Goal: Task Accomplishment & Management: Use online tool/utility

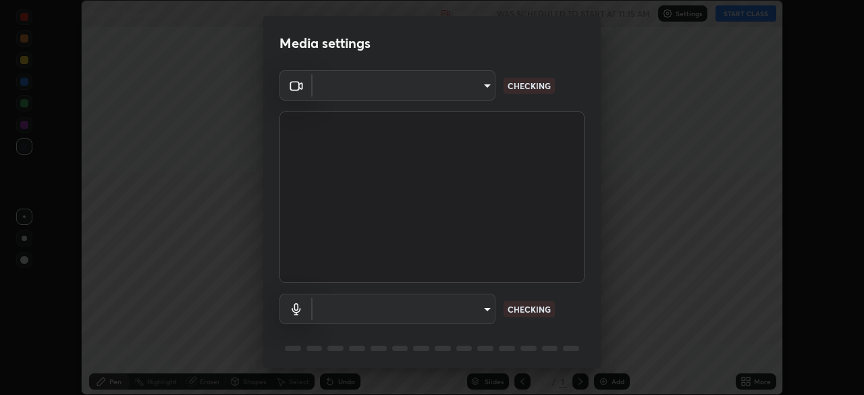
scroll to position [395, 864]
type input "76dab4993bb4d0ea98481a190898d4cac78937782bc999a4cfeb95627a500e2f"
click at [460, 305] on body "Erase all Periodic Properties Recording WAS SCHEDULED TO START AT 11:15 AM Sett…" at bounding box center [432, 197] width 864 height 395
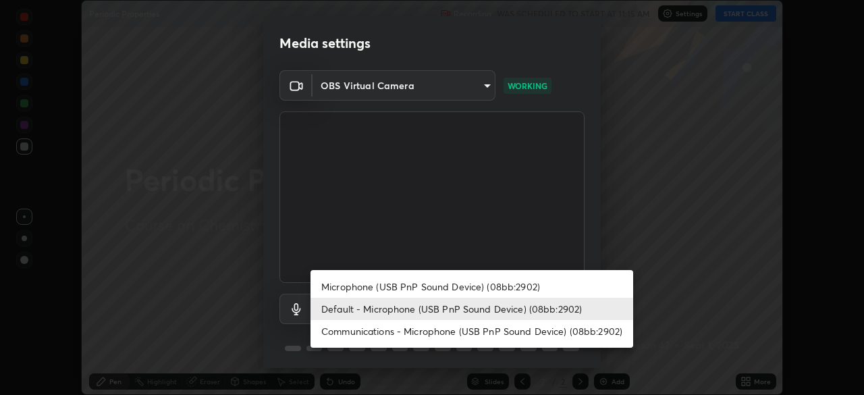
click at [417, 305] on li "Default - Microphone (USB PnP Sound Device) (08bb:2902)" at bounding box center [471, 309] width 323 height 22
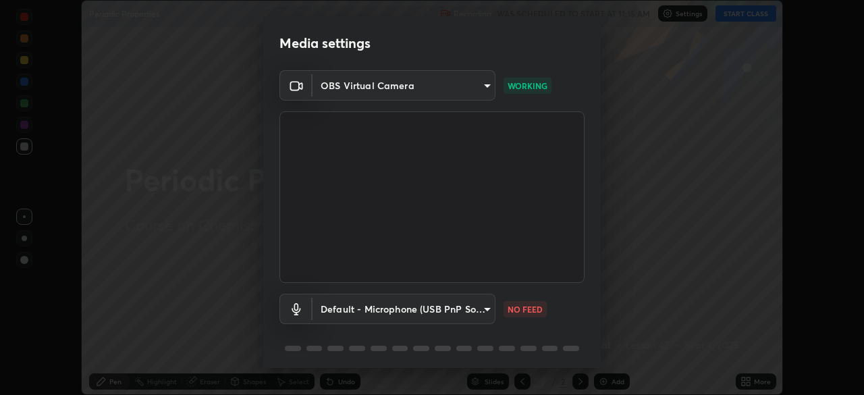
click at [398, 312] on body "Erase all Periodic Properties Recording WAS SCHEDULED TO START AT 11:15 AM Sett…" at bounding box center [432, 197] width 864 height 395
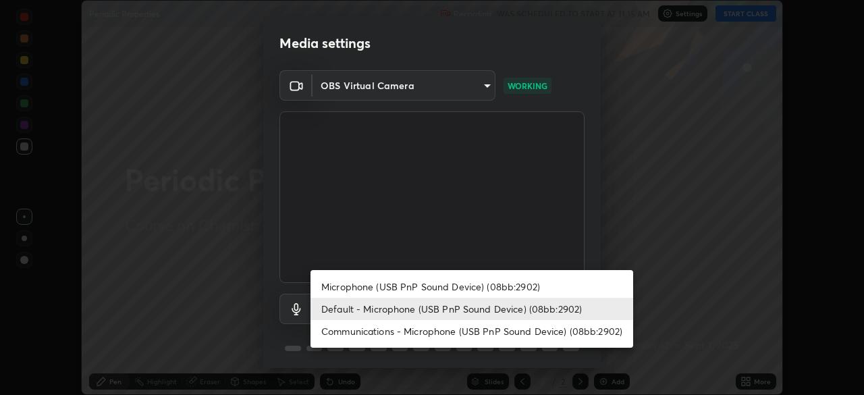
click at [380, 287] on li "Microphone (USB PnP Sound Device) (08bb:2902)" at bounding box center [471, 286] width 323 height 22
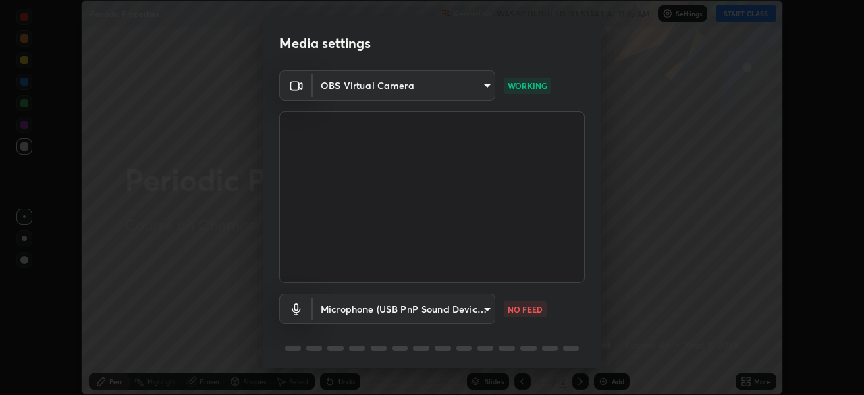
type input "d4ee9650e41271601ed1e958b216f694d793ea88091c31676a4c66332e6cb4b6"
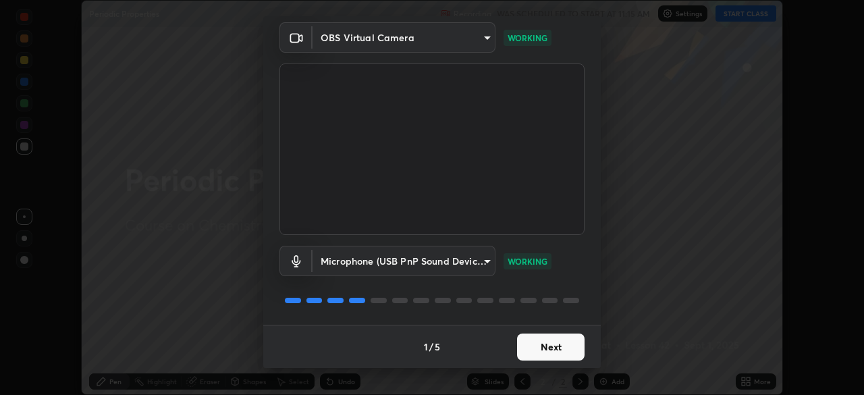
click at [557, 350] on button "Next" at bounding box center [550, 346] width 67 height 27
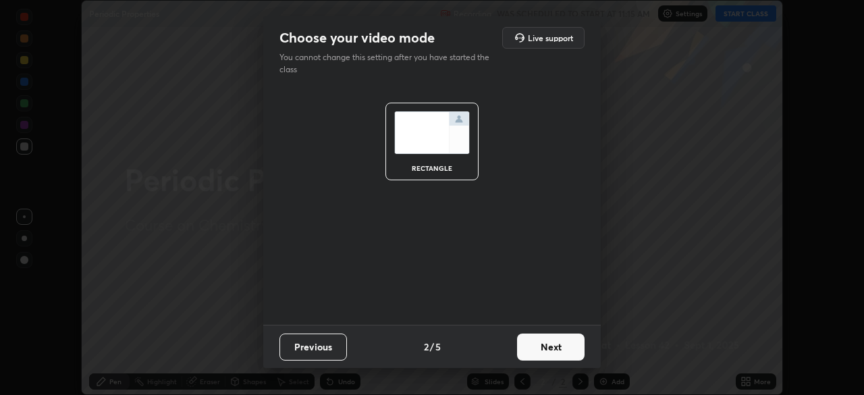
click at [562, 356] on button "Next" at bounding box center [550, 346] width 67 height 27
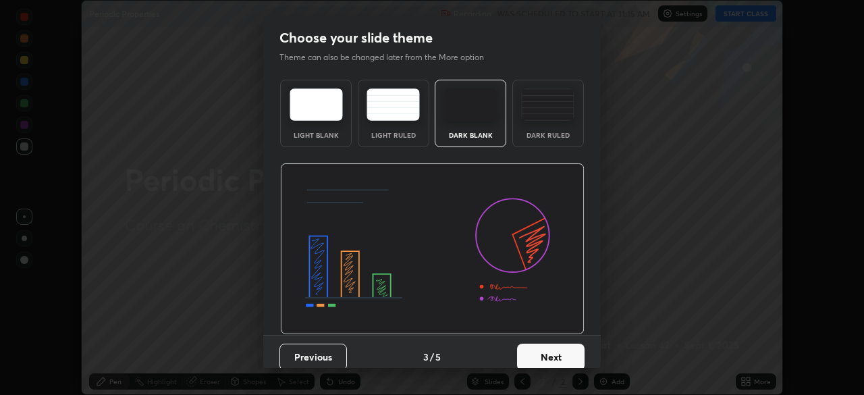
click at [575, 352] on button "Next" at bounding box center [550, 357] width 67 height 27
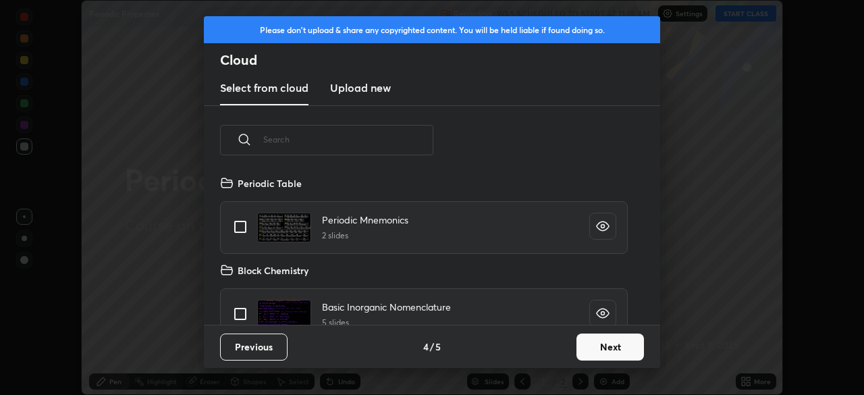
scroll to position [150, 433]
click at [597, 346] on button "Next" at bounding box center [609, 346] width 67 height 27
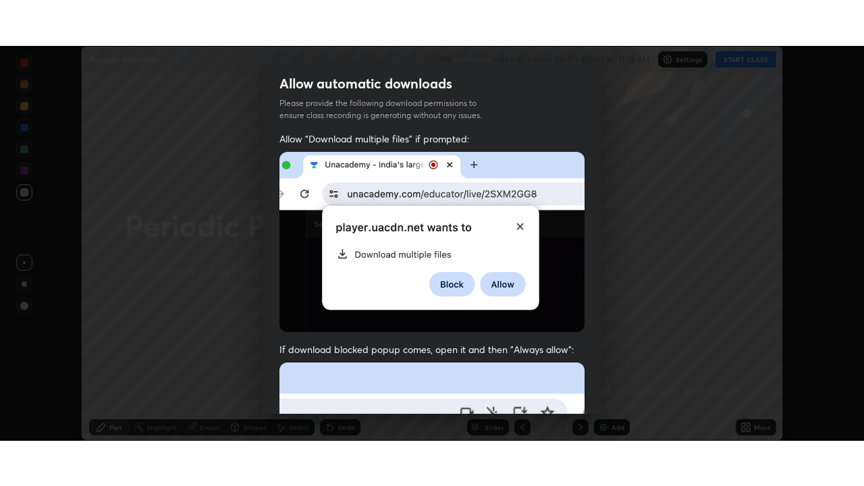
scroll to position [323, 0]
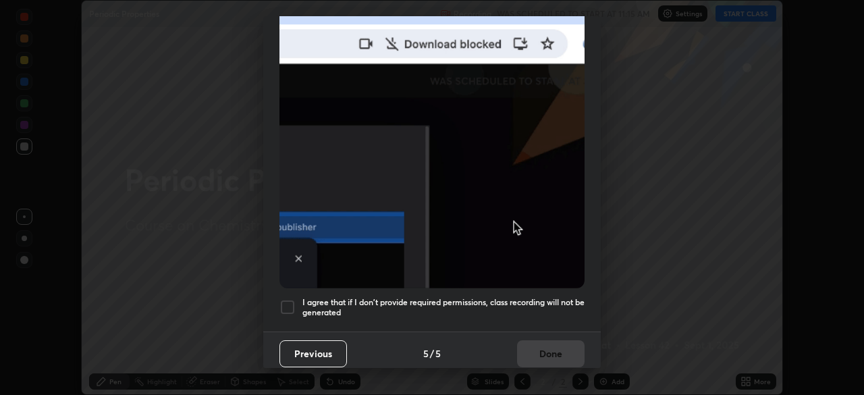
click at [493, 297] on h5 "I agree that if I don't provide required permissions, class recording will not …" at bounding box center [443, 307] width 282 height 21
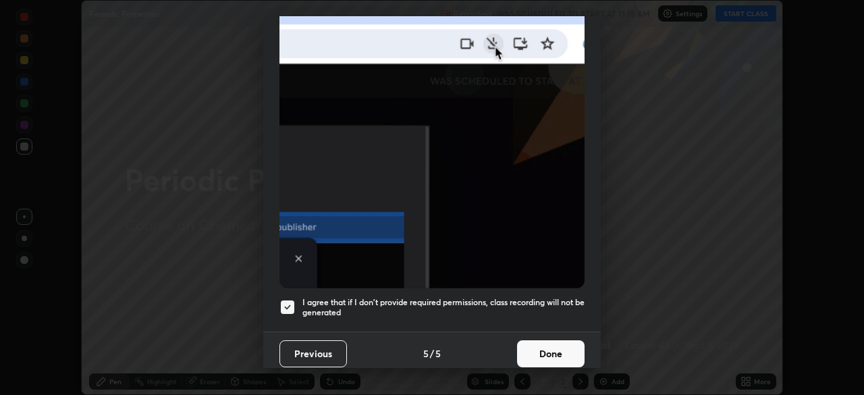
click at [538, 349] on button "Done" at bounding box center [550, 353] width 67 height 27
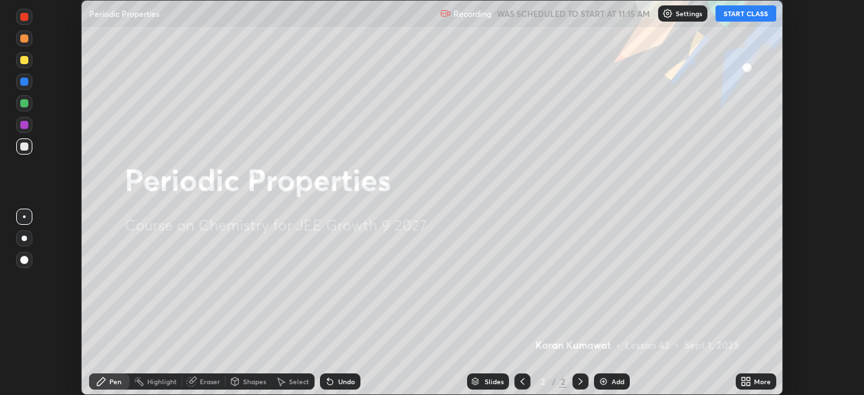
click at [744, 382] on icon at bounding box center [743, 383] width 3 height 3
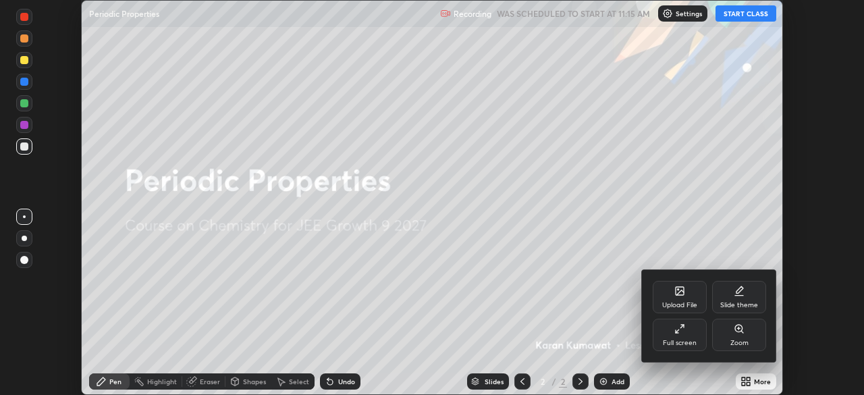
click at [670, 339] on div "Full screen" at bounding box center [680, 342] width 34 height 7
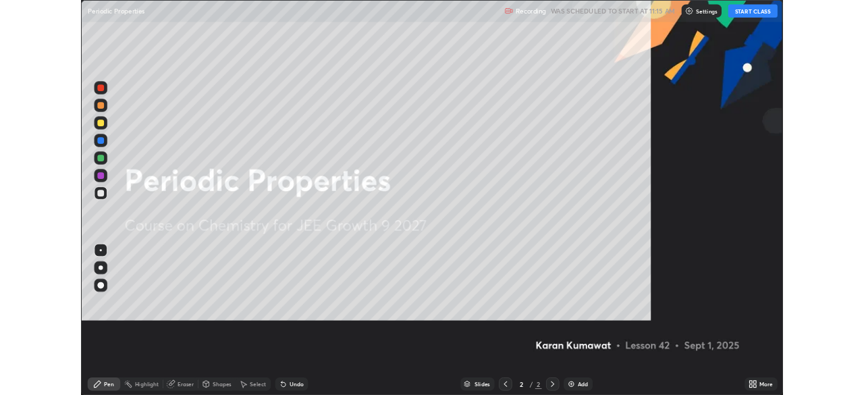
scroll to position [486, 864]
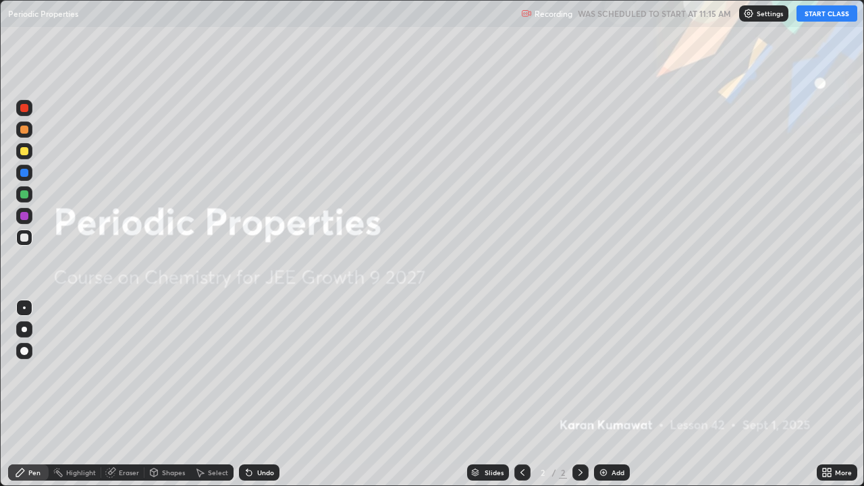
click at [824, 12] on button "START CLASS" at bounding box center [826, 13] width 61 height 16
click at [24, 329] on div at bounding box center [24, 329] width 5 height 5
click at [612, 394] on div "Add" at bounding box center [617, 472] width 13 height 7
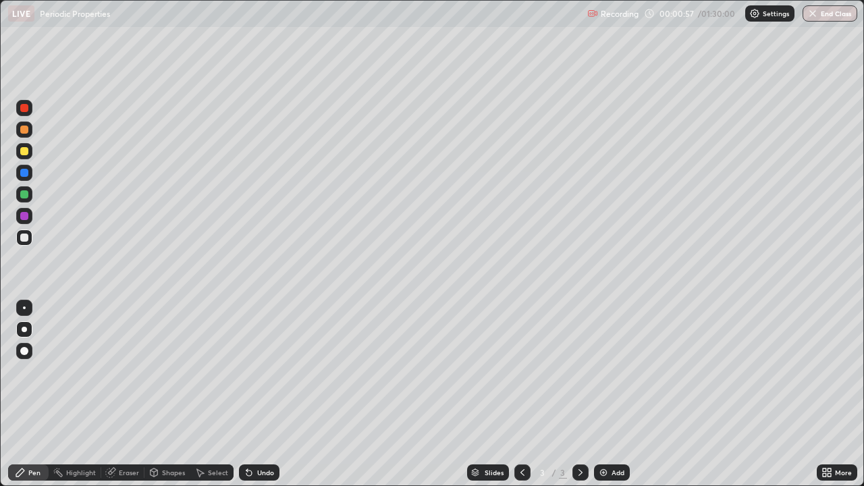
click at [26, 153] on div at bounding box center [24, 151] width 8 height 8
click at [29, 329] on div at bounding box center [24, 329] width 16 height 16
click at [266, 394] on div "Undo" at bounding box center [259, 472] width 40 height 16
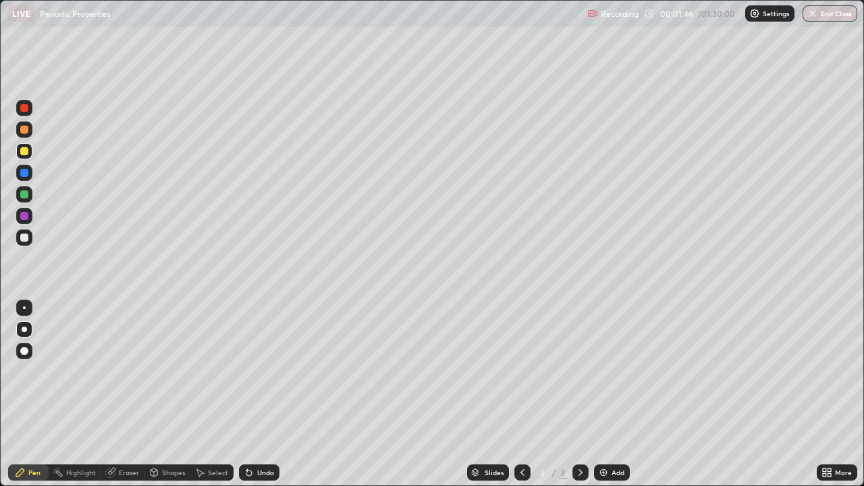
click at [25, 238] on div at bounding box center [24, 238] width 8 height 8
click at [24, 239] on div at bounding box center [24, 238] width 8 height 8
click at [22, 236] on div at bounding box center [24, 238] width 8 height 8
click at [24, 240] on div at bounding box center [24, 238] width 8 height 8
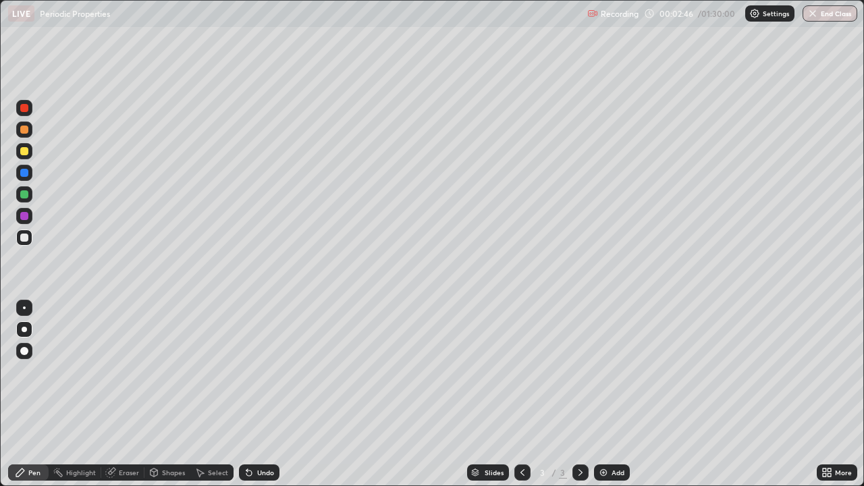
click at [24, 240] on div at bounding box center [24, 238] width 8 height 8
click at [23, 241] on div at bounding box center [24, 238] width 8 height 8
click at [22, 241] on div at bounding box center [24, 238] width 8 height 8
click at [24, 241] on div at bounding box center [24, 238] width 8 height 8
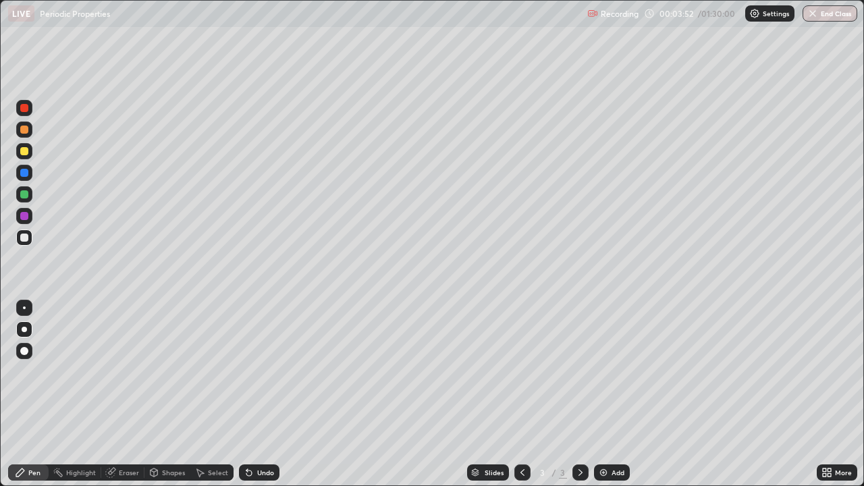
click at [261, 394] on div "Undo" at bounding box center [259, 472] width 40 height 16
click at [261, 394] on div "Undo" at bounding box center [265, 472] width 17 height 7
click at [22, 240] on div at bounding box center [24, 238] width 8 height 8
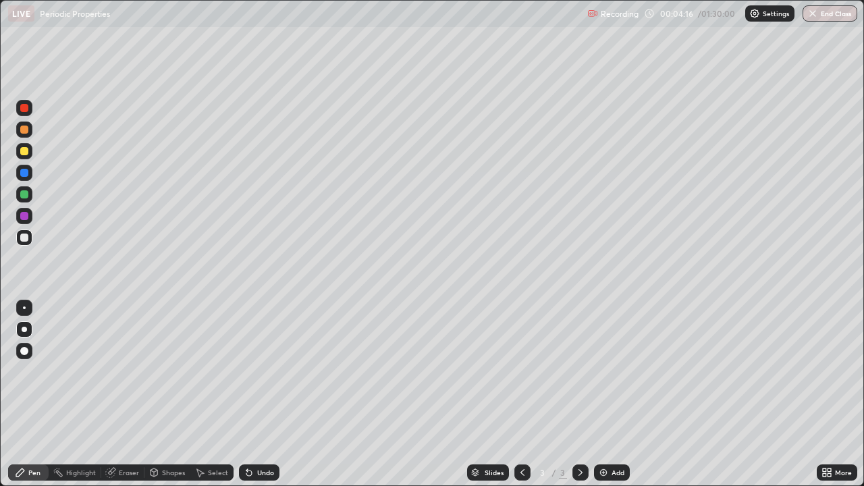
click at [22, 240] on div at bounding box center [24, 238] width 8 height 8
click at [26, 151] on div at bounding box center [24, 151] width 8 height 8
click at [22, 154] on div at bounding box center [24, 151] width 8 height 8
click at [23, 151] on div at bounding box center [24, 151] width 8 height 8
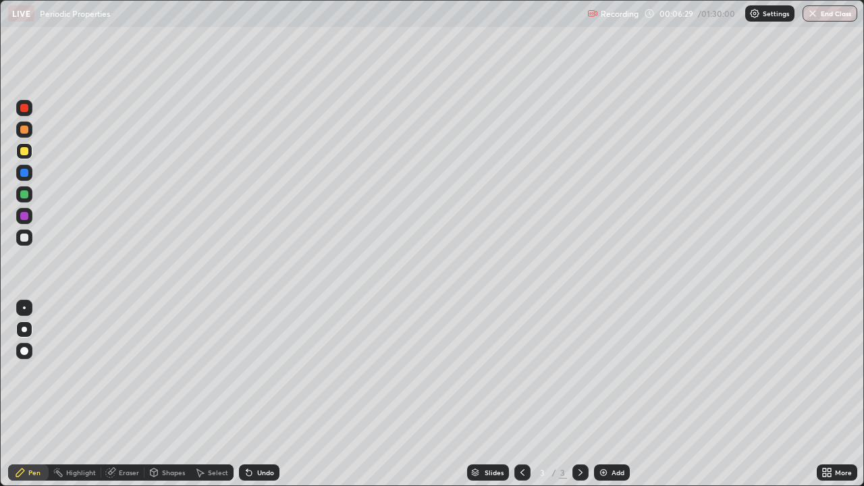
click at [18, 131] on div at bounding box center [24, 129] width 16 height 16
click at [23, 238] on div at bounding box center [24, 238] width 8 height 8
click at [21, 130] on div at bounding box center [24, 130] width 8 height 8
click at [24, 238] on div at bounding box center [24, 238] width 8 height 8
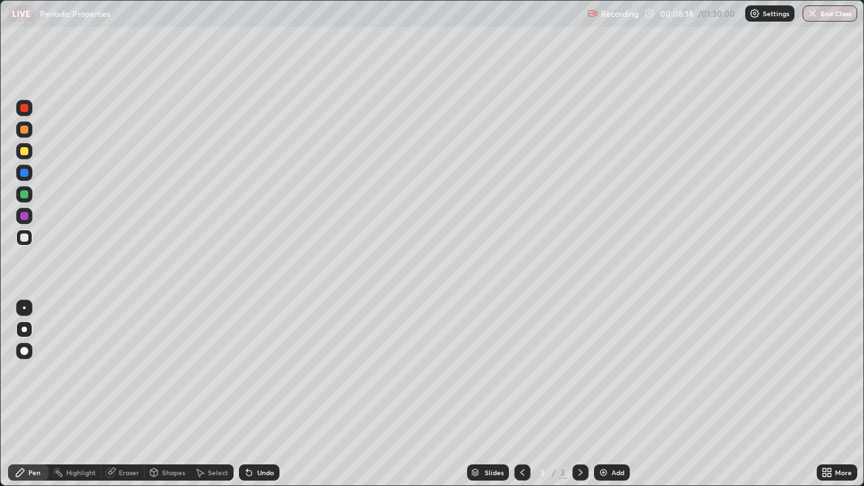
click at [21, 196] on div at bounding box center [24, 194] width 8 height 8
click at [23, 238] on div at bounding box center [24, 238] width 8 height 8
click at [24, 132] on div at bounding box center [24, 130] width 8 height 8
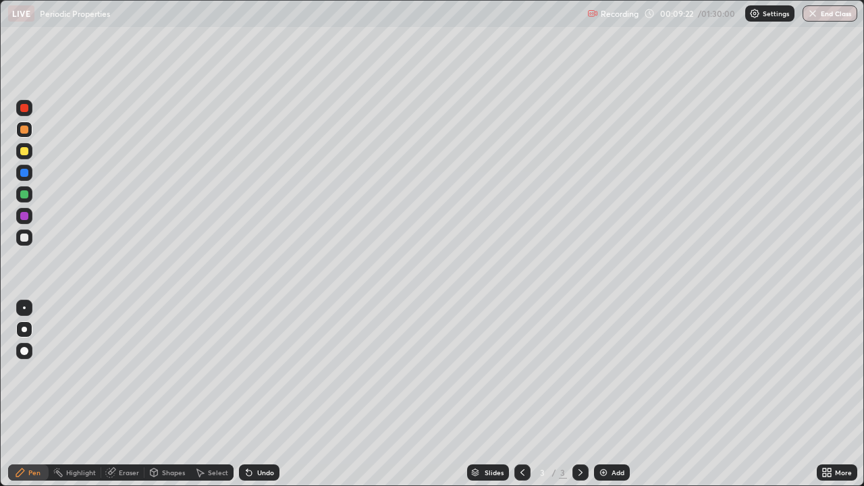
click at [24, 132] on div at bounding box center [24, 130] width 8 height 8
click at [26, 238] on div at bounding box center [24, 238] width 8 height 8
click at [25, 132] on div at bounding box center [24, 130] width 8 height 8
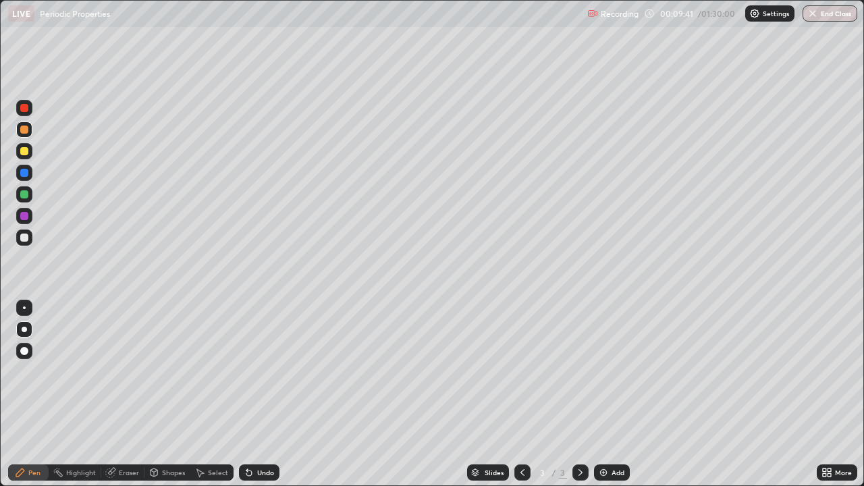
click at [28, 238] on div at bounding box center [24, 238] width 8 height 8
click at [24, 132] on div at bounding box center [24, 130] width 8 height 8
click at [23, 238] on div at bounding box center [24, 238] width 8 height 8
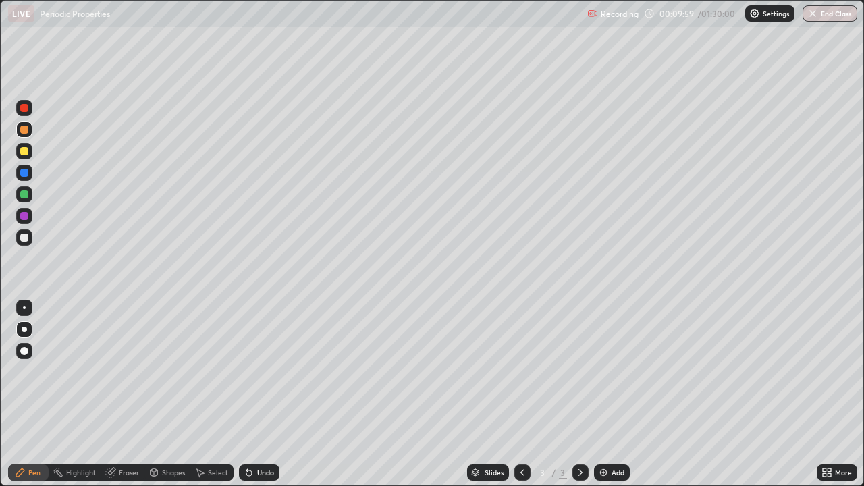
click at [24, 238] on div at bounding box center [24, 238] width 8 height 8
click at [23, 130] on div at bounding box center [24, 130] width 8 height 8
click at [22, 127] on div at bounding box center [24, 130] width 8 height 8
click at [24, 238] on div at bounding box center [24, 238] width 8 height 8
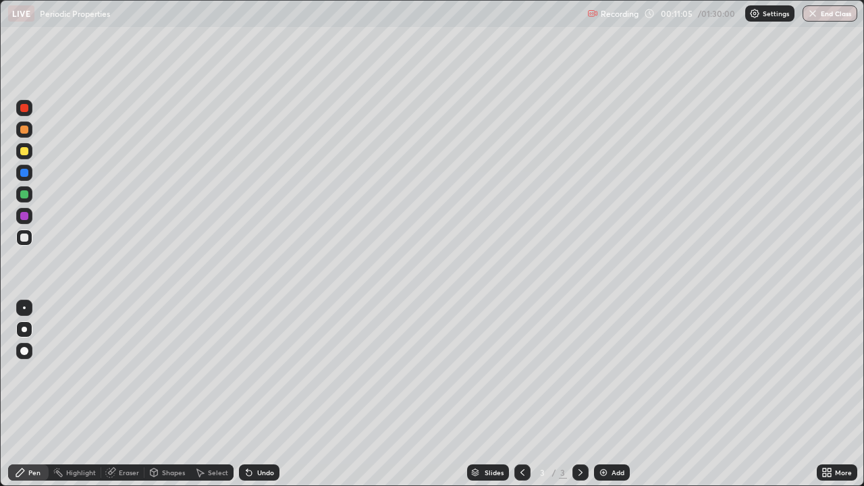
click at [21, 240] on div at bounding box center [24, 238] width 8 height 8
click at [262, 394] on div "Undo" at bounding box center [265, 472] width 17 height 7
click at [24, 130] on div at bounding box center [24, 130] width 8 height 8
click at [22, 238] on div at bounding box center [24, 238] width 8 height 8
click at [613, 394] on div "Add" at bounding box center [617, 472] width 13 height 7
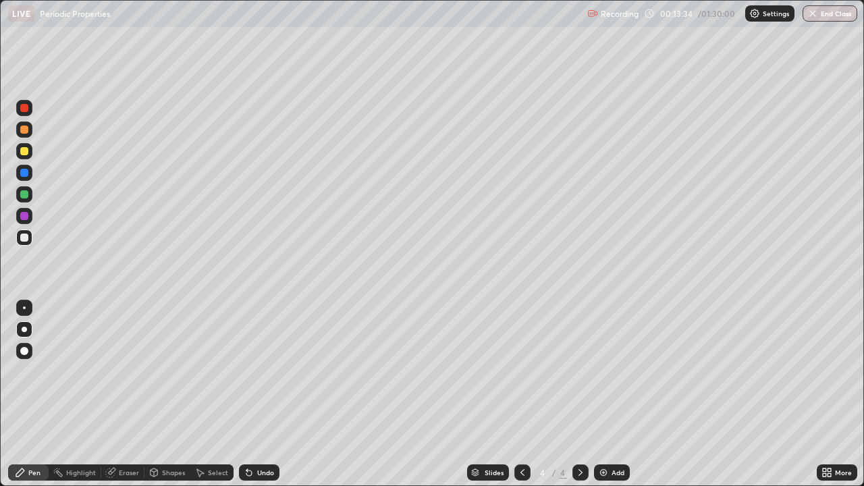
click at [23, 240] on div at bounding box center [24, 238] width 8 height 8
click at [23, 238] on div at bounding box center [24, 238] width 8 height 8
click at [22, 240] on div at bounding box center [24, 238] width 8 height 8
click at [23, 132] on div at bounding box center [24, 130] width 8 height 8
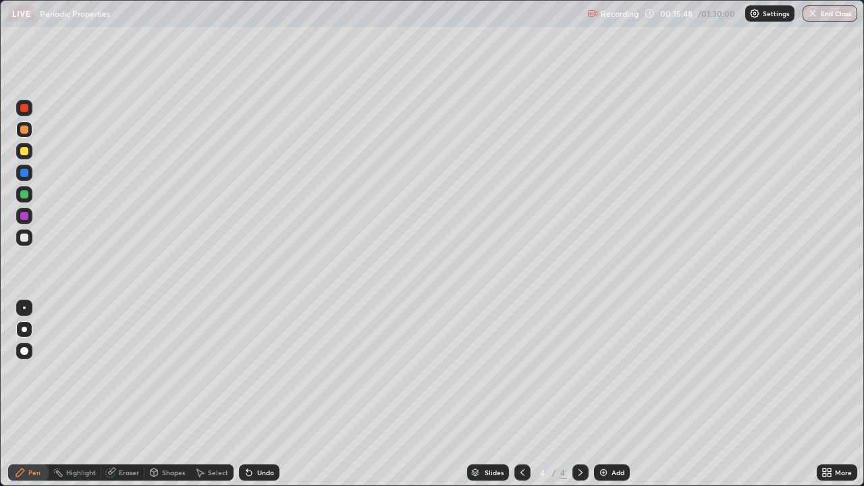
click at [22, 238] on div at bounding box center [24, 238] width 8 height 8
click at [21, 238] on div at bounding box center [24, 238] width 8 height 8
click at [17, 238] on div at bounding box center [24, 237] width 16 height 16
click at [25, 150] on div at bounding box center [24, 151] width 8 height 8
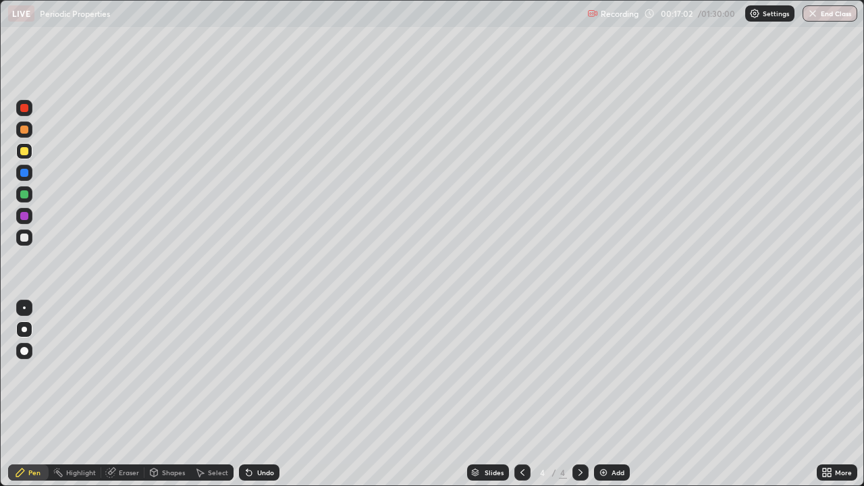
click at [25, 150] on div at bounding box center [24, 151] width 8 height 8
click at [23, 154] on div at bounding box center [24, 151] width 8 height 8
click at [23, 155] on div at bounding box center [24, 151] width 8 height 8
click at [24, 132] on div at bounding box center [24, 130] width 8 height 8
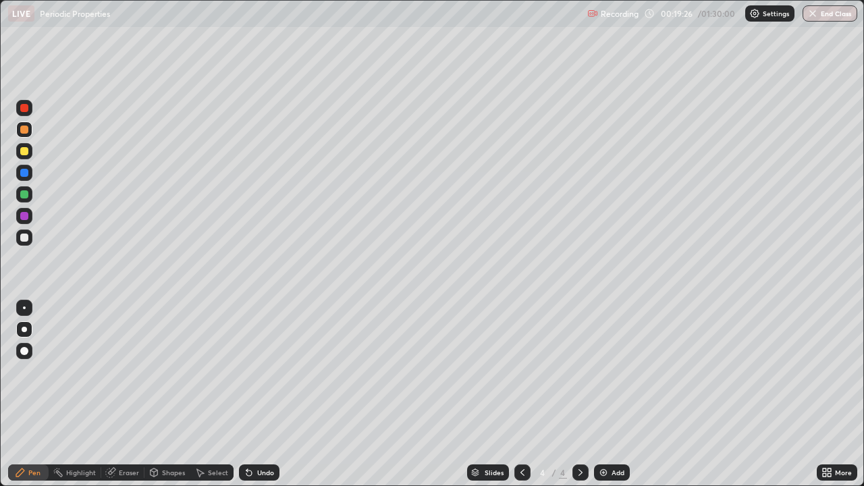
click at [517, 394] on div at bounding box center [522, 472] width 16 height 16
click at [580, 394] on icon at bounding box center [580, 472] width 11 height 11
click at [830, 394] on icon at bounding box center [828, 474] width 3 height 3
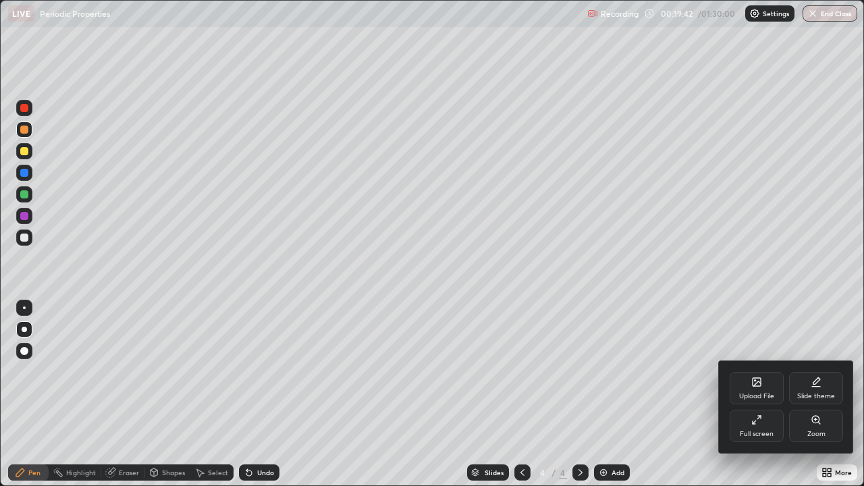
click at [753, 394] on div "Full screen" at bounding box center [757, 434] width 34 height 7
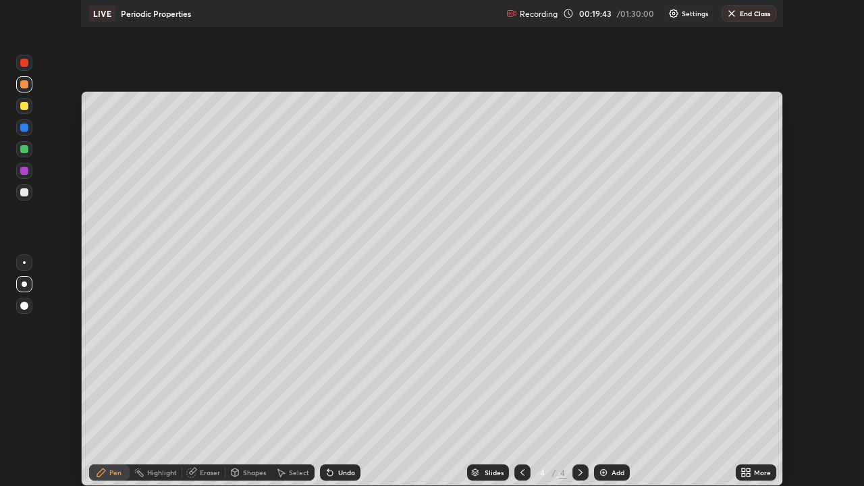
scroll to position [67093, 66623]
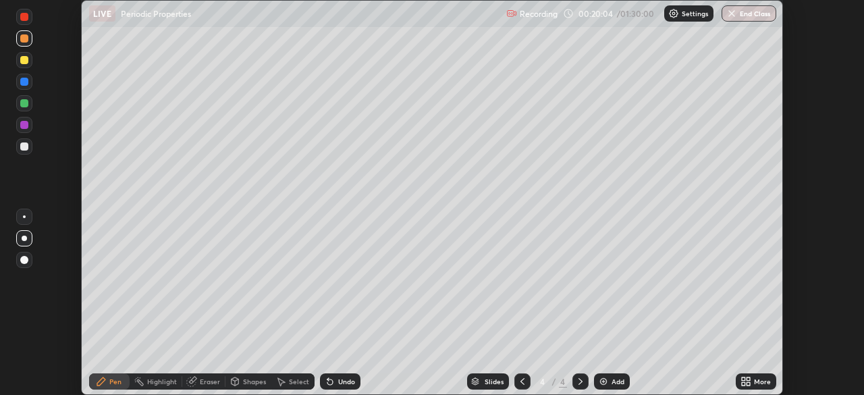
click at [748, 383] on icon at bounding box center [747, 383] width 3 height 3
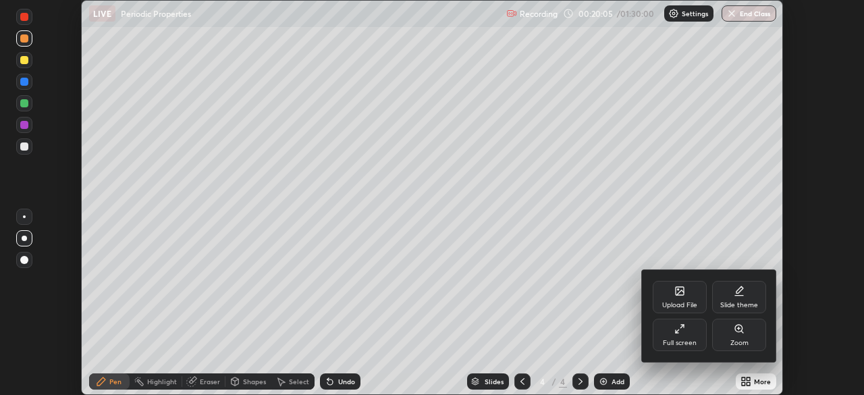
click at [685, 341] on div "Full screen" at bounding box center [680, 342] width 34 height 7
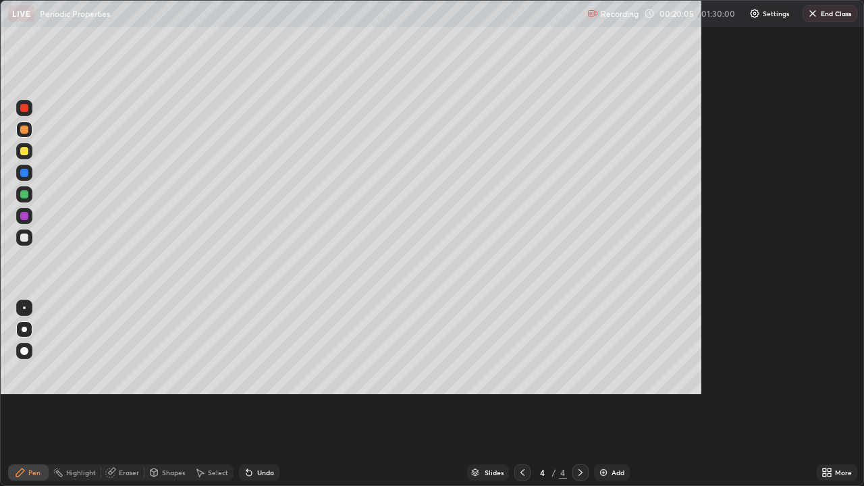
scroll to position [486, 864]
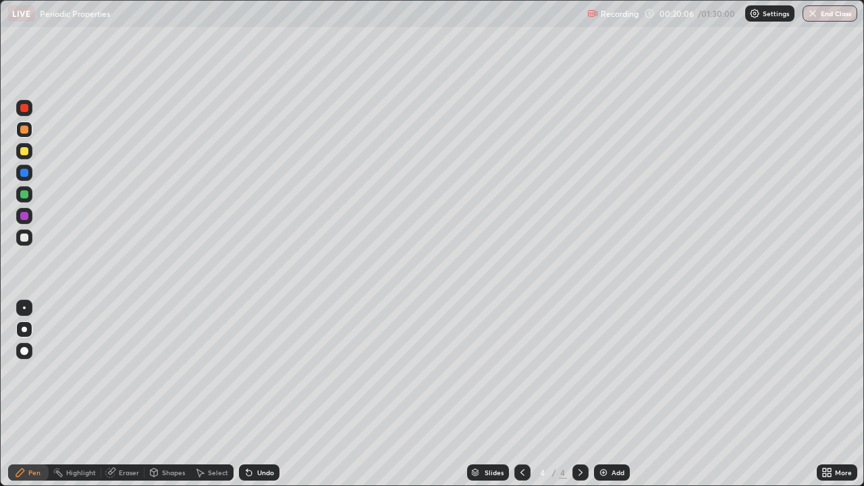
click at [615, 394] on div "Add" at bounding box center [617, 472] width 13 height 7
click at [24, 132] on div at bounding box center [24, 130] width 8 height 8
click at [26, 240] on div at bounding box center [24, 238] width 8 height 8
click at [128, 394] on div "Eraser" at bounding box center [122, 472] width 43 height 16
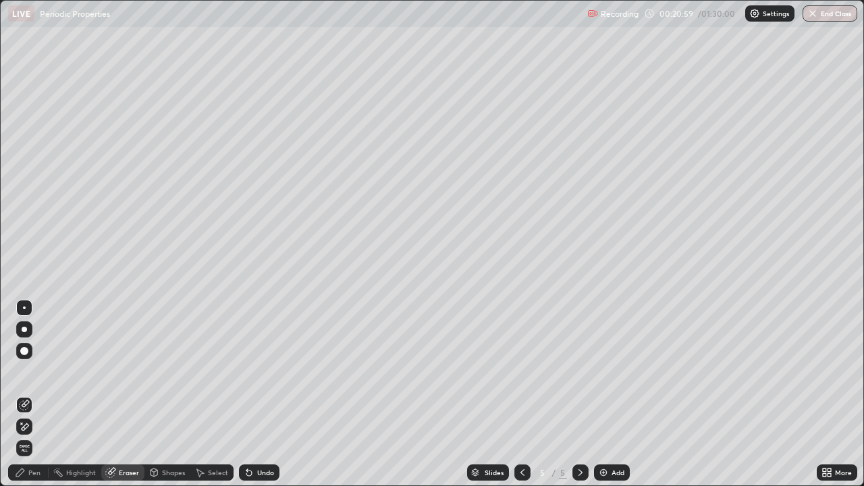
click at [23, 394] on icon at bounding box center [24, 426] width 11 height 11
click at [31, 394] on div "Pen" at bounding box center [34, 472] width 12 height 7
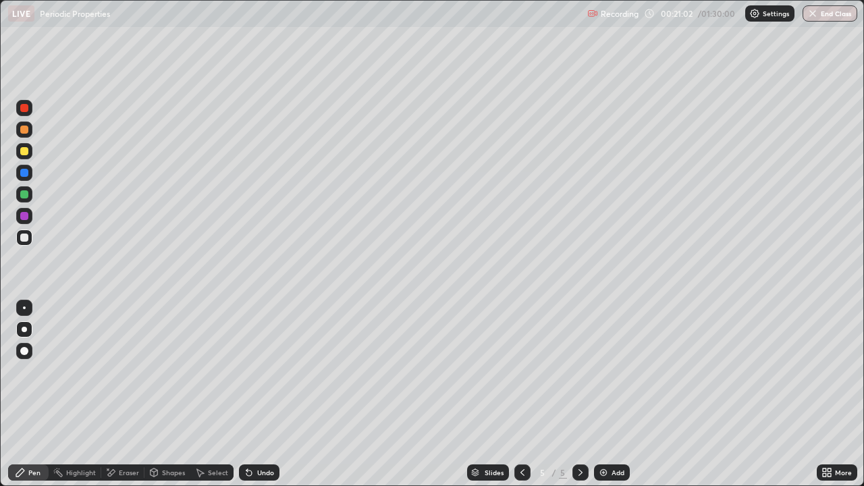
click at [22, 238] on div at bounding box center [24, 238] width 8 height 8
click at [264, 394] on div "Undo" at bounding box center [265, 472] width 17 height 7
click at [267, 394] on div "Undo" at bounding box center [265, 472] width 17 height 7
click at [268, 394] on div "Undo" at bounding box center [265, 472] width 17 height 7
click at [259, 394] on div "Undo" at bounding box center [259, 472] width 40 height 16
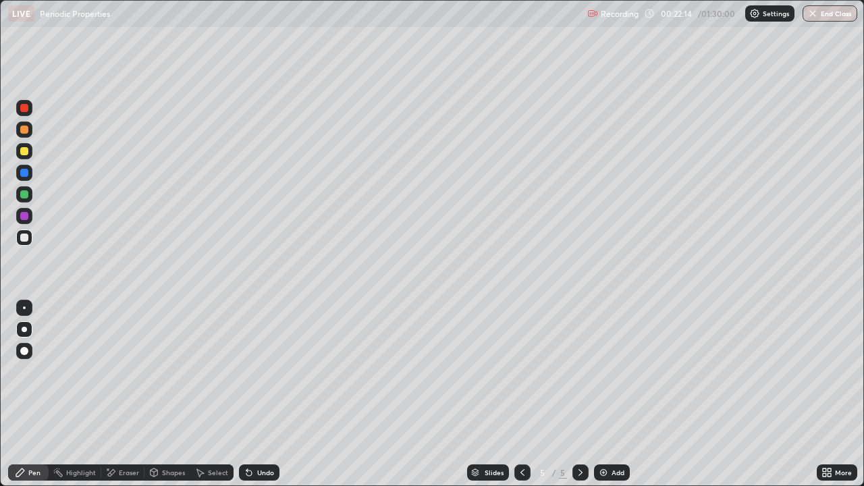
click at [24, 153] on div at bounding box center [24, 151] width 8 height 8
click at [24, 240] on div at bounding box center [24, 238] width 8 height 8
click at [24, 241] on div at bounding box center [24, 238] width 8 height 8
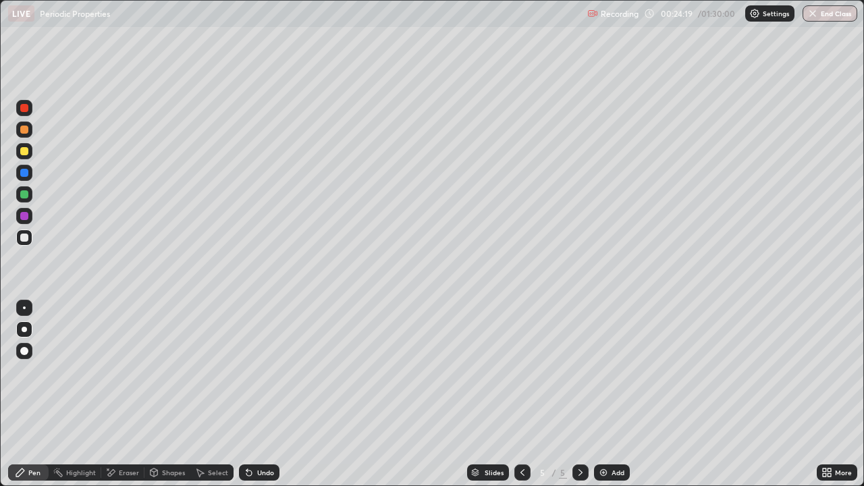
click at [24, 241] on div at bounding box center [24, 238] width 8 height 8
click at [521, 394] on icon at bounding box center [522, 472] width 11 height 11
click at [577, 394] on icon at bounding box center [580, 472] width 11 height 11
click at [24, 132] on div at bounding box center [24, 130] width 8 height 8
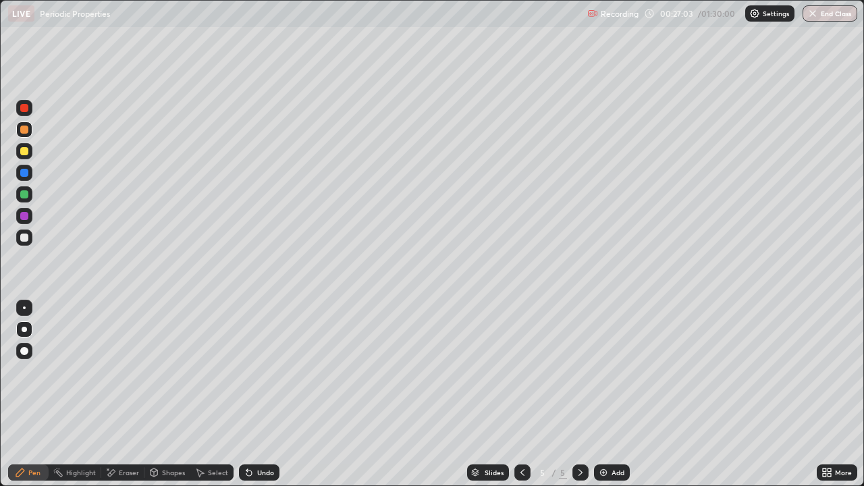
click at [520, 394] on icon at bounding box center [522, 472] width 11 height 11
click at [578, 394] on div at bounding box center [580, 472] width 16 height 16
click at [26, 238] on div at bounding box center [24, 238] width 8 height 8
click at [26, 236] on div at bounding box center [24, 238] width 8 height 8
click at [521, 394] on icon at bounding box center [522, 472] width 11 height 11
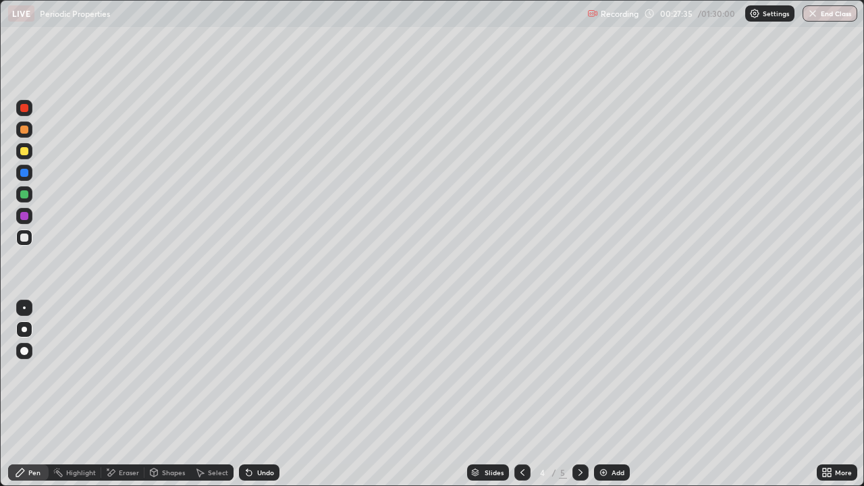
click at [521, 394] on icon at bounding box center [522, 472] width 11 height 11
click at [519, 394] on div at bounding box center [522, 472] width 16 height 16
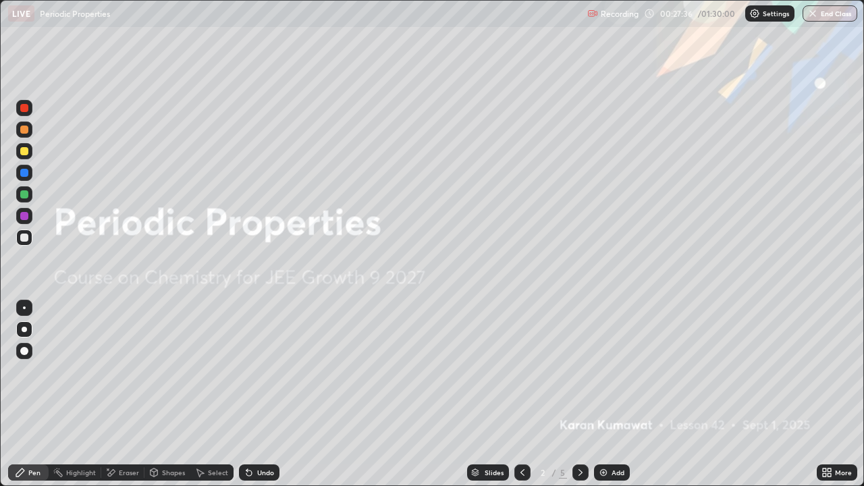
click at [579, 394] on icon at bounding box center [580, 472] width 11 height 11
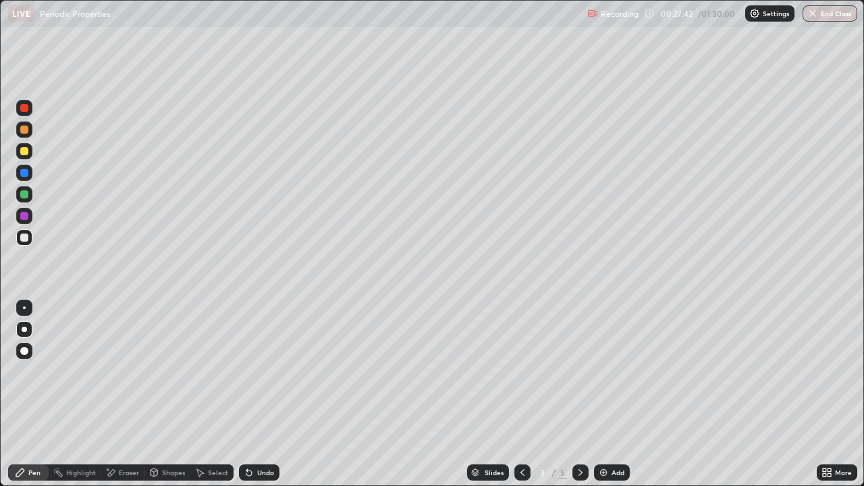
click at [579, 394] on icon at bounding box center [580, 472] width 11 height 11
click at [27, 132] on div at bounding box center [24, 130] width 8 height 8
click at [27, 133] on div at bounding box center [24, 130] width 8 height 8
click at [23, 238] on div at bounding box center [24, 238] width 8 height 8
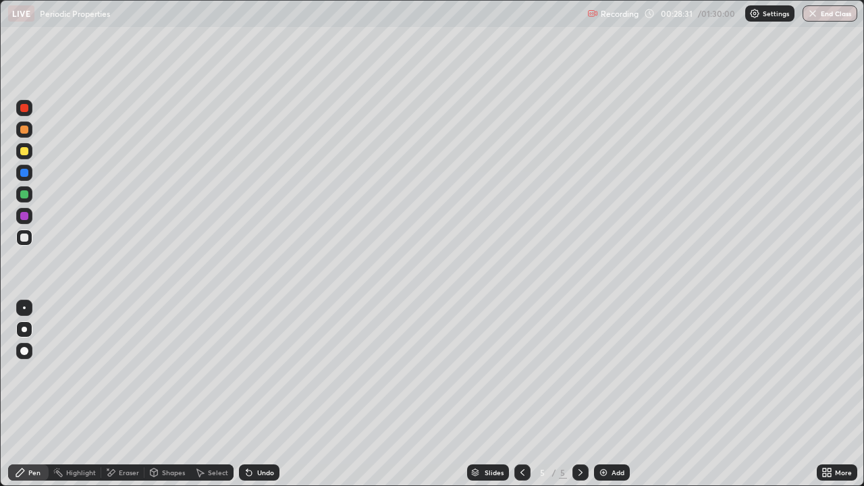
click at [23, 238] on div at bounding box center [24, 238] width 8 height 8
click at [24, 151] on div at bounding box center [24, 151] width 8 height 8
click at [612, 394] on div "Add" at bounding box center [617, 472] width 13 height 7
click at [25, 238] on div at bounding box center [24, 238] width 8 height 8
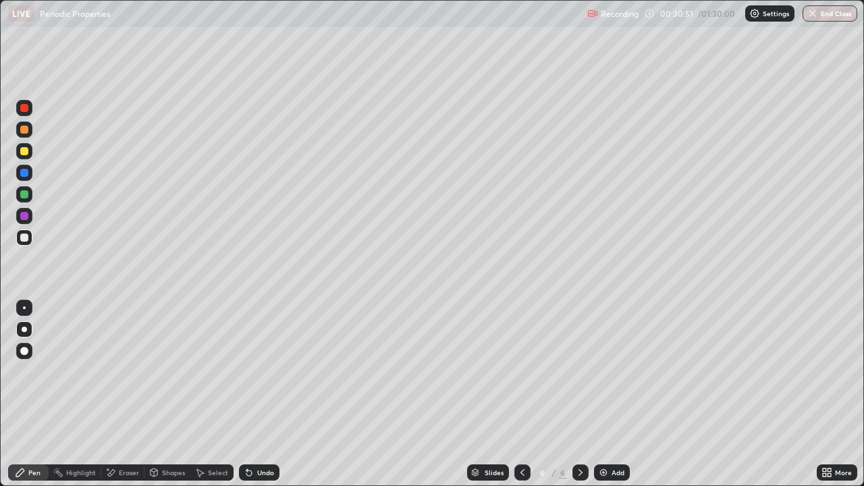
click at [25, 238] on div at bounding box center [24, 238] width 8 height 8
click at [27, 153] on div at bounding box center [24, 151] width 8 height 8
click at [24, 240] on div at bounding box center [24, 238] width 8 height 8
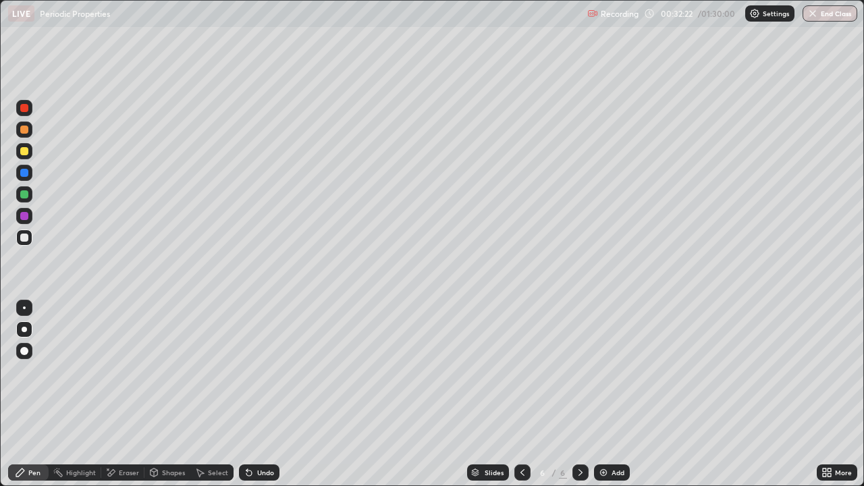
click at [170, 394] on div "Shapes" at bounding box center [173, 472] width 23 height 7
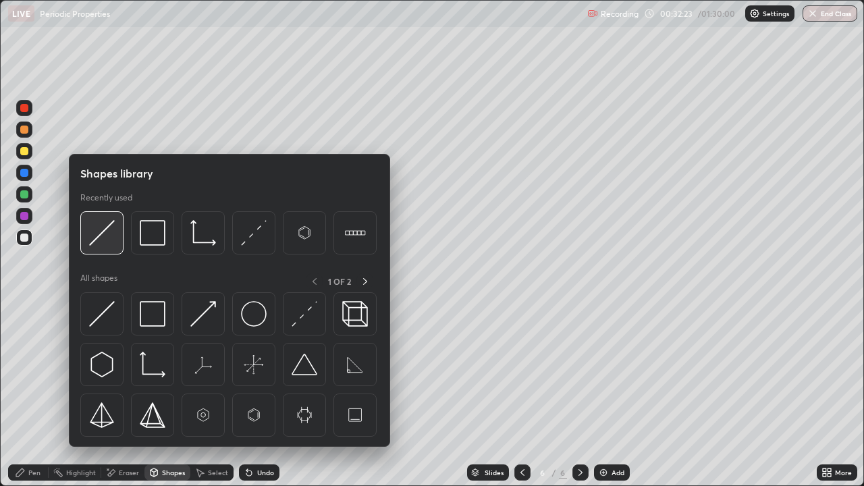
click at [101, 235] on img at bounding box center [102, 233] width 26 height 26
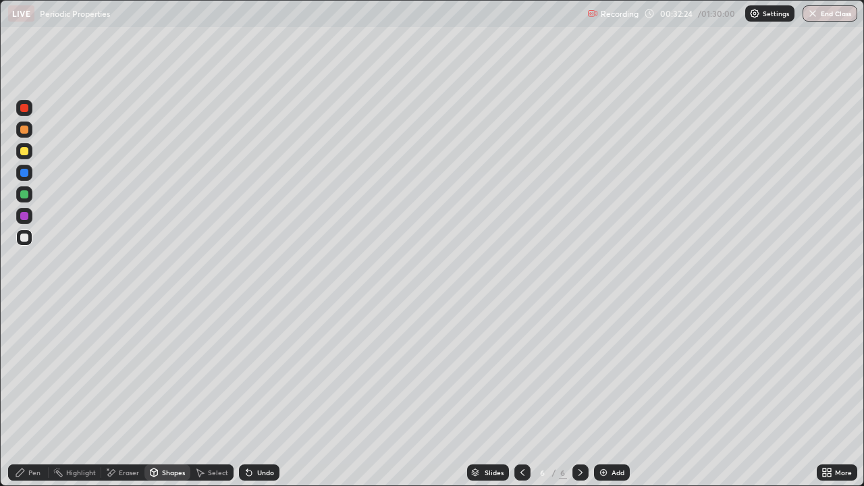
click at [26, 130] on div at bounding box center [24, 130] width 8 height 8
click at [262, 394] on div "Undo" at bounding box center [265, 472] width 17 height 7
click at [32, 394] on div "Pen" at bounding box center [28, 472] width 40 height 16
click at [25, 152] on div at bounding box center [24, 151] width 8 height 8
click at [25, 153] on div at bounding box center [24, 151] width 8 height 8
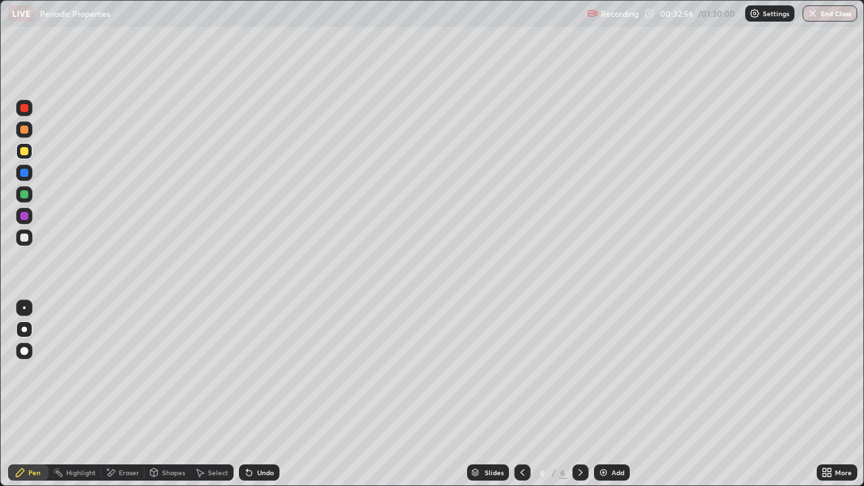
click at [26, 237] on div at bounding box center [24, 238] width 8 height 8
click at [27, 237] on div at bounding box center [24, 238] width 8 height 8
click at [24, 131] on div at bounding box center [24, 130] width 8 height 8
click at [26, 152] on div at bounding box center [24, 151] width 8 height 8
click at [24, 238] on div at bounding box center [24, 238] width 8 height 8
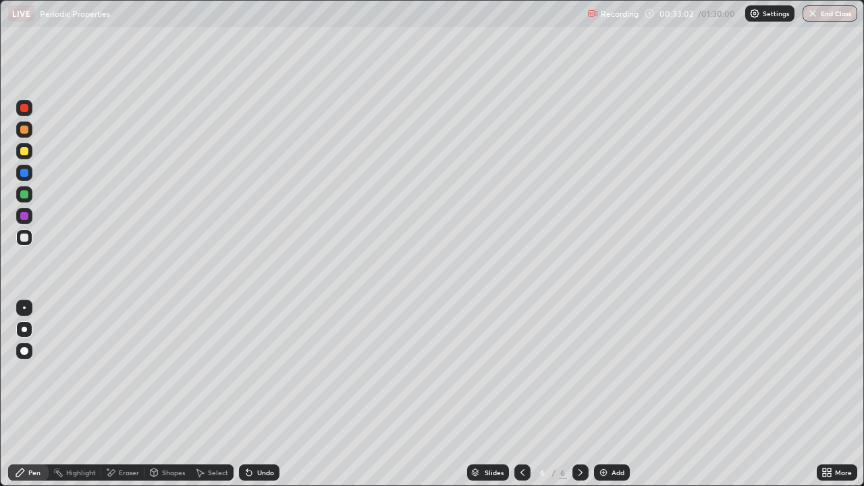
click at [24, 238] on div at bounding box center [24, 238] width 8 height 8
click at [26, 150] on div at bounding box center [24, 151] width 8 height 8
click at [24, 238] on div at bounding box center [24, 238] width 8 height 8
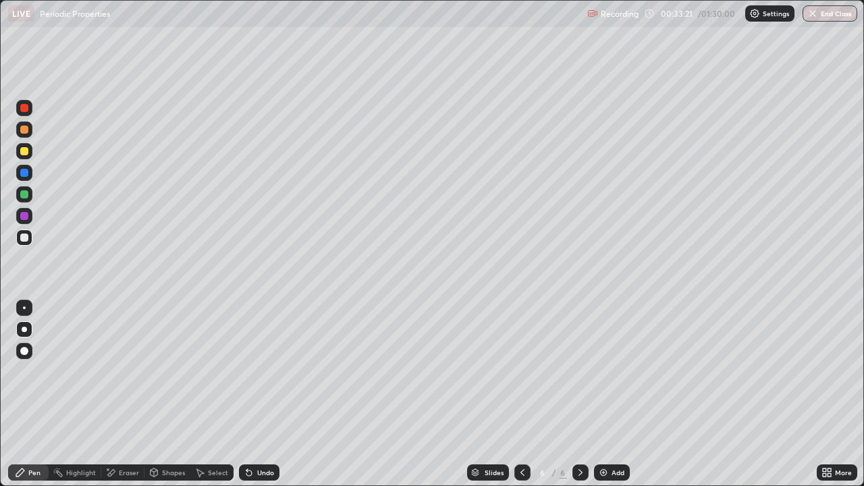
click at [172, 394] on div "Shapes" at bounding box center [173, 472] width 23 height 7
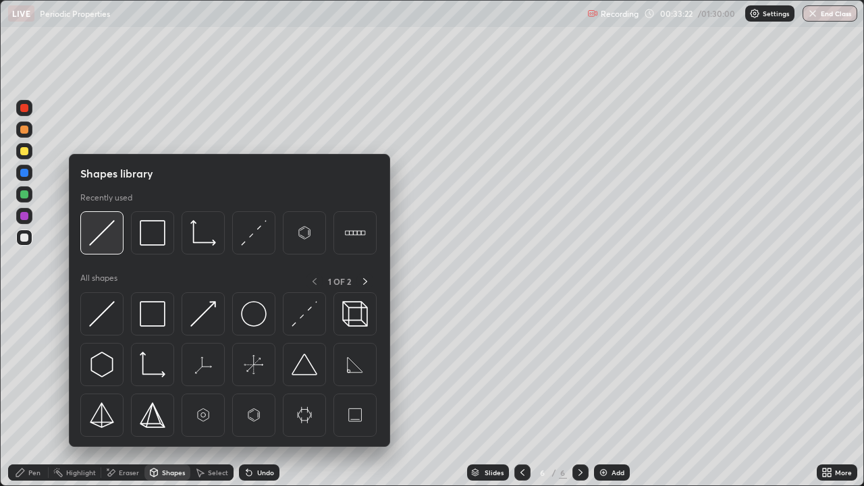
click at [108, 229] on img at bounding box center [102, 233] width 26 height 26
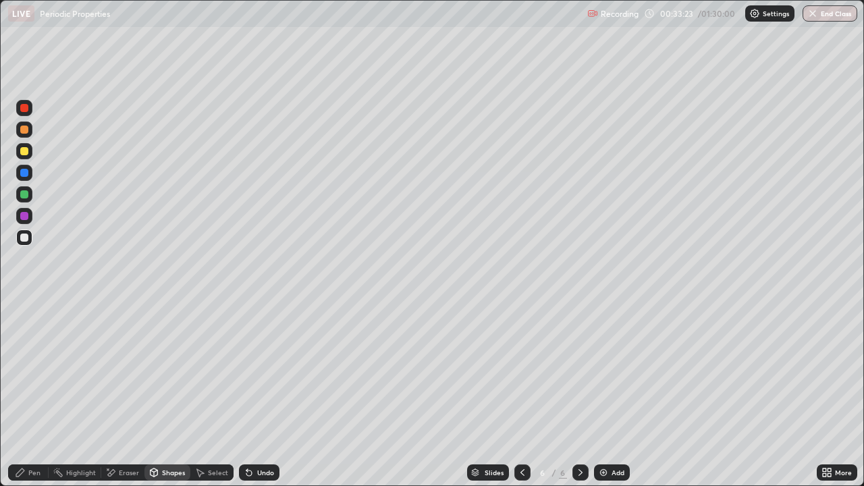
click at [24, 131] on div at bounding box center [24, 130] width 8 height 8
click at [26, 240] on div at bounding box center [24, 238] width 8 height 8
click at [27, 240] on div at bounding box center [24, 238] width 8 height 8
click at [267, 394] on div "Undo" at bounding box center [265, 472] width 17 height 7
click at [263, 394] on div "Undo" at bounding box center [265, 472] width 17 height 7
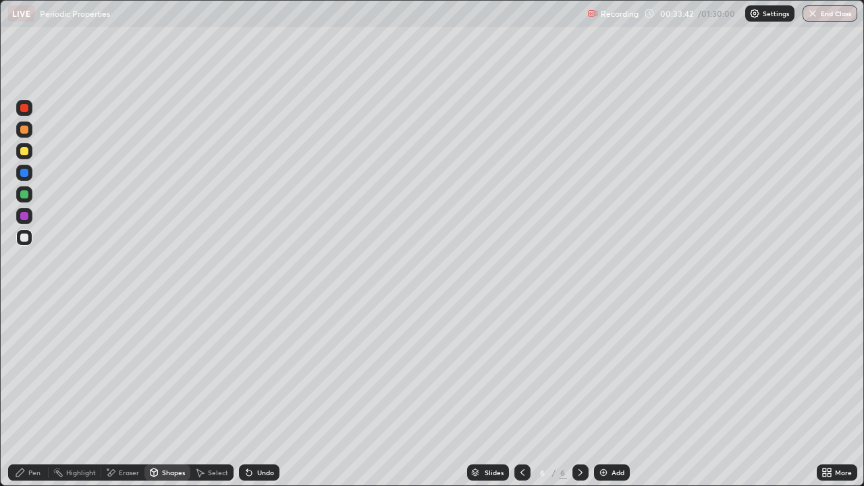
click at [32, 394] on div "Pen" at bounding box center [34, 472] width 12 height 7
click at [264, 394] on div "Undo" at bounding box center [265, 472] width 17 height 7
click at [24, 129] on div at bounding box center [24, 130] width 8 height 8
click at [22, 241] on div at bounding box center [24, 238] width 8 height 8
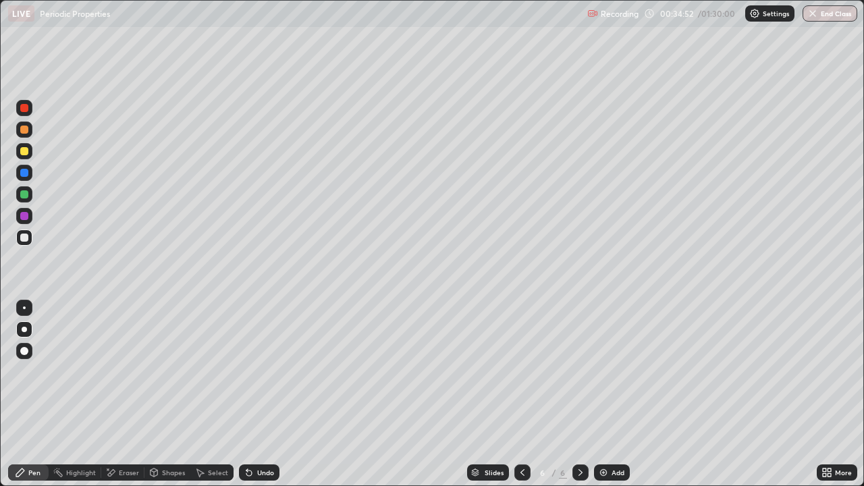
click at [22, 241] on div at bounding box center [24, 238] width 8 height 8
click at [20, 238] on div at bounding box center [24, 238] width 8 height 8
click at [209, 394] on div "Select" at bounding box center [218, 472] width 20 height 7
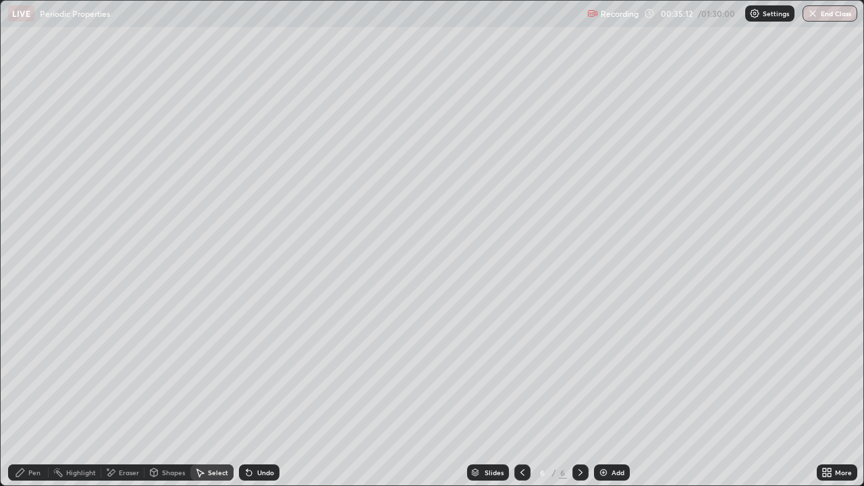
click at [259, 394] on div "Undo" at bounding box center [265, 472] width 17 height 7
click at [33, 394] on div "Pen" at bounding box center [34, 472] width 12 height 7
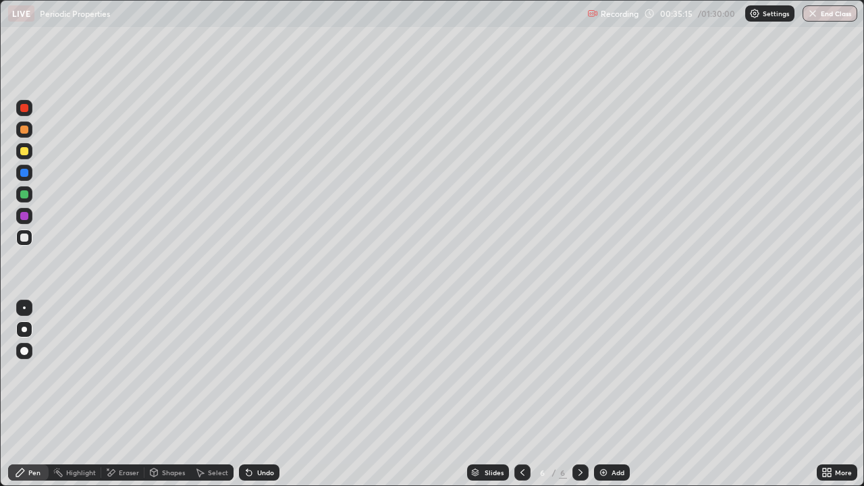
click at [214, 394] on div "Select" at bounding box center [218, 472] width 20 height 7
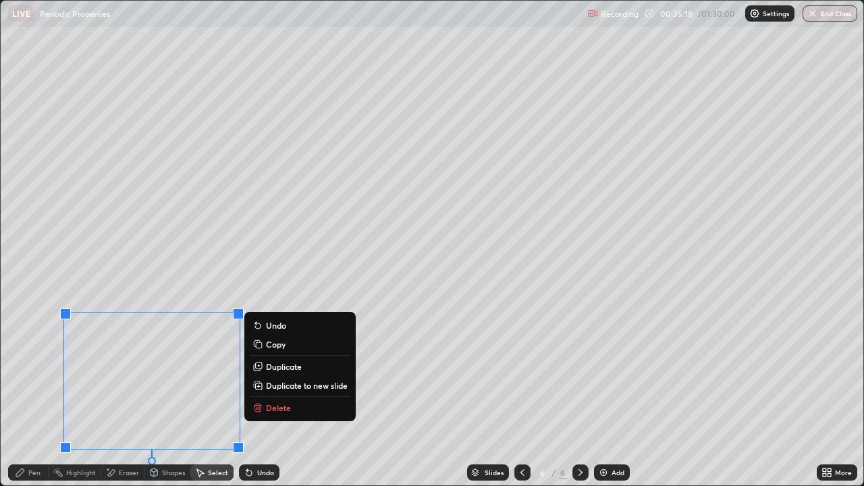
click at [281, 362] on p "Duplicate" at bounding box center [284, 366] width 36 height 11
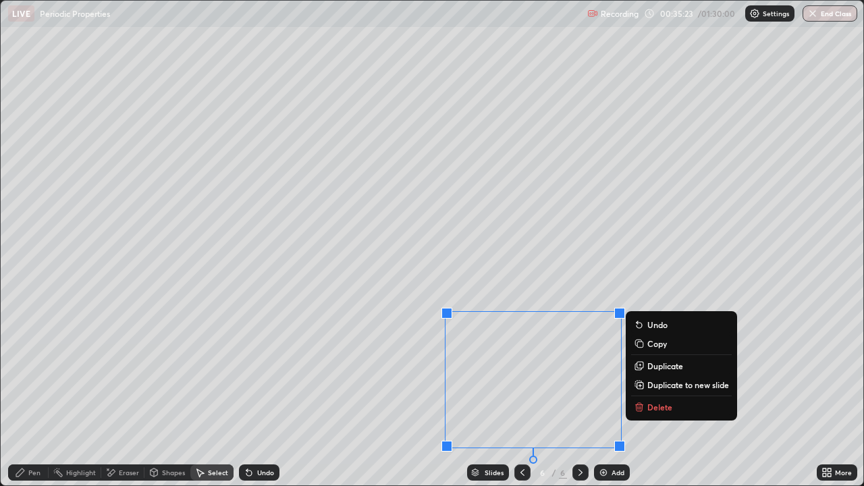
click at [28, 394] on div "Pen" at bounding box center [34, 472] width 12 height 7
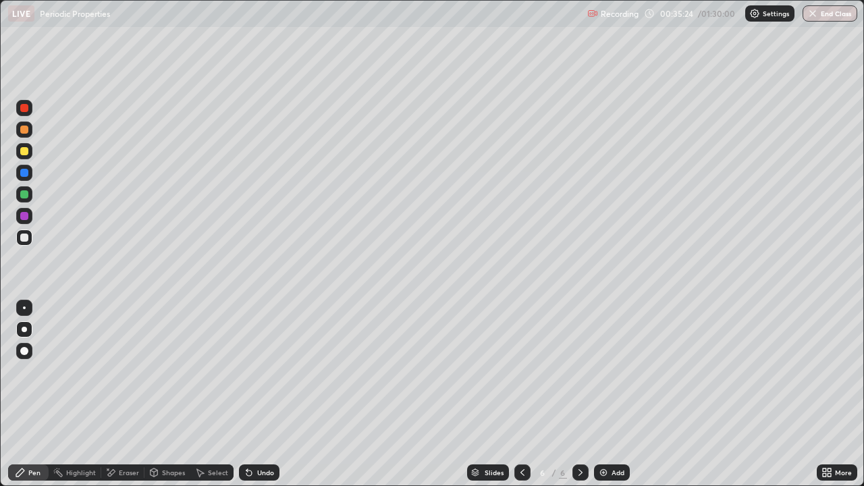
click at [22, 239] on div at bounding box center [24, 238] width 8 height 8
click at [619, 394] on div "Add" at bounding box center [617, 472] width 13 height 7
click at [27, 106] on div at bounding box center [24, 108] width 8 height 8
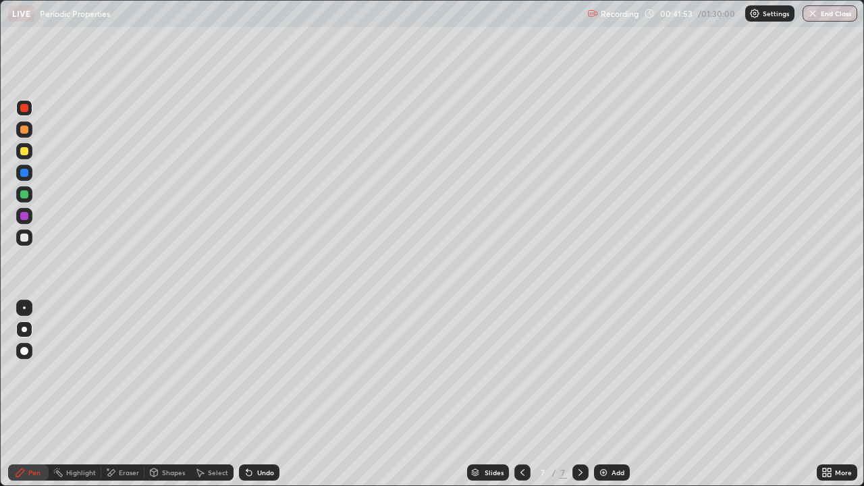
click at [30, 110] on div at bounding box center [24, 108] width 16 height 16
click at [22, 238] on div at bounding box center [24, 238] width 8 height 8
click at [23, 238] on div at bounding box center [24, 238] width 8 height 8
click at [26, 153] on div at bounding box center [24, 151] width 8 height 8
click at [26, 154] on div at bounding box center [24, 151] width 8 height 8
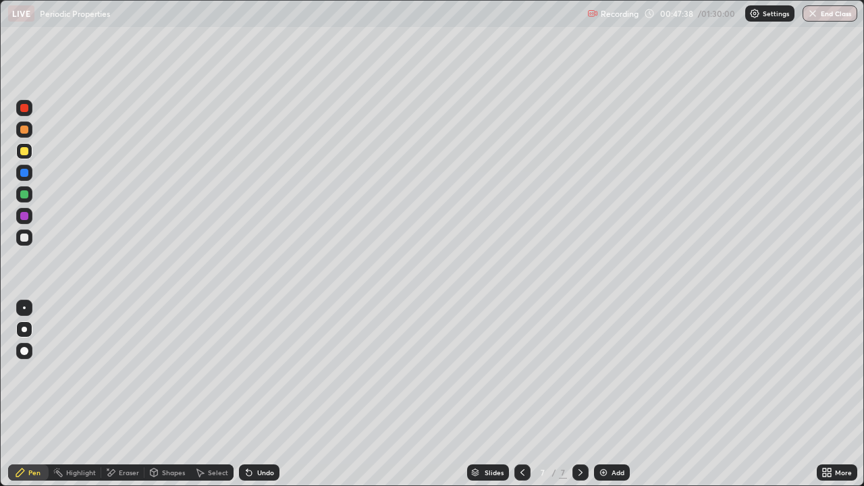
click at [25, 237] on div at bounding box center [24, 238] width 8 height 8
click at [175, 394] on div "Shapes" at bounding box center [173, 472] width 23 height 7
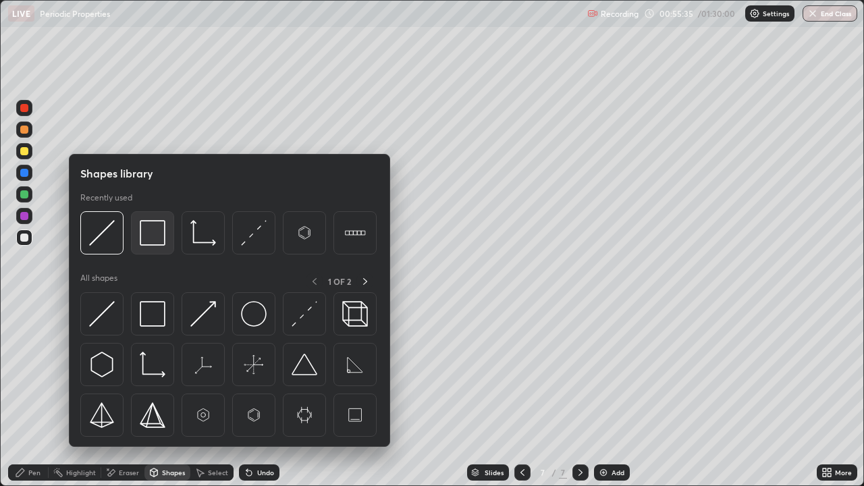
click at [158, 231] on img at bounding box center [153, 233] width 26 height 26
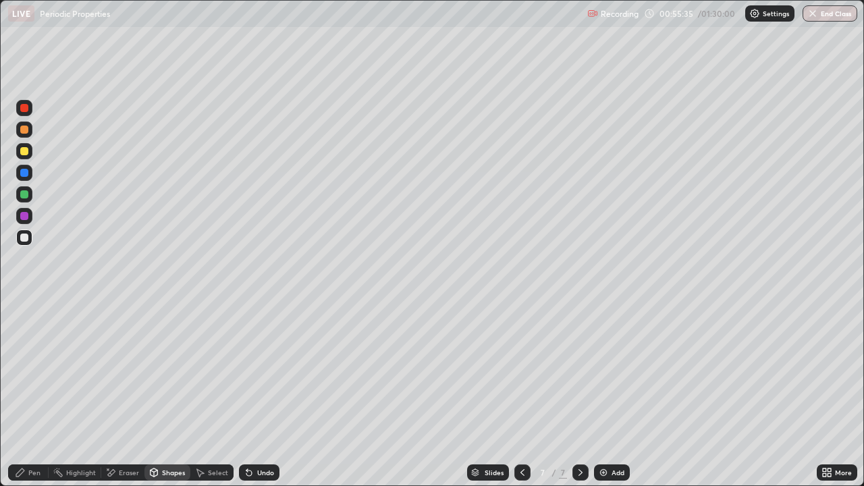
click at [26, 151] on div at bounding box center [24, 151] width 8 height 8
click at [32, 394] on div "Pen" at bounding box center [28, 472] width 40 height 16
click at [26, 154] on div at bounding box center [24, 151] width 8 height 8
click at [24, 240] on div at bounding box center [24, 238] width 8 height 8
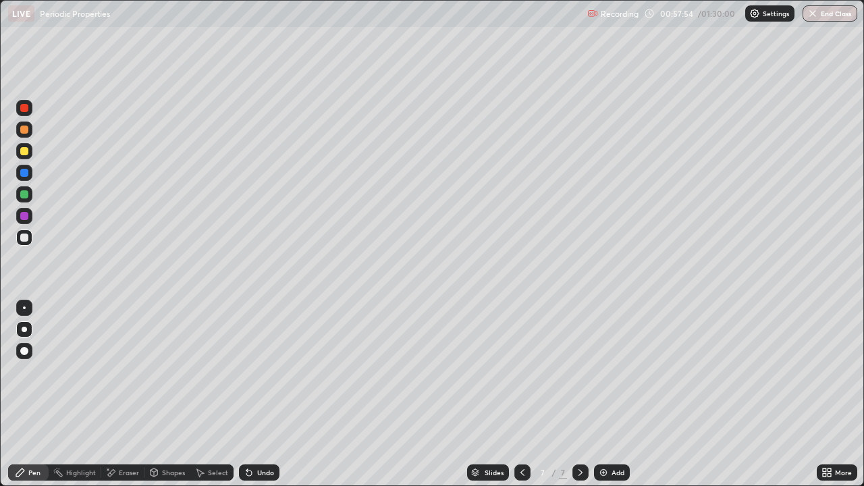
click at [130, 394] on div "Eraser" at bounding box center [129, 472] width 20 height 7
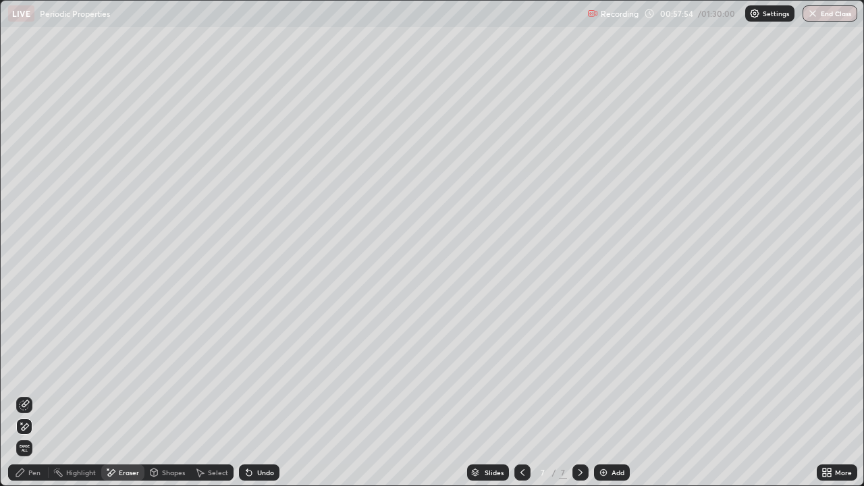
click at [22, 394] on icon at bounding box center [21, 422] width 1 height 1
click at [33, 394] on div "Pen" at bounding box center [34, 472] width 12 height 7
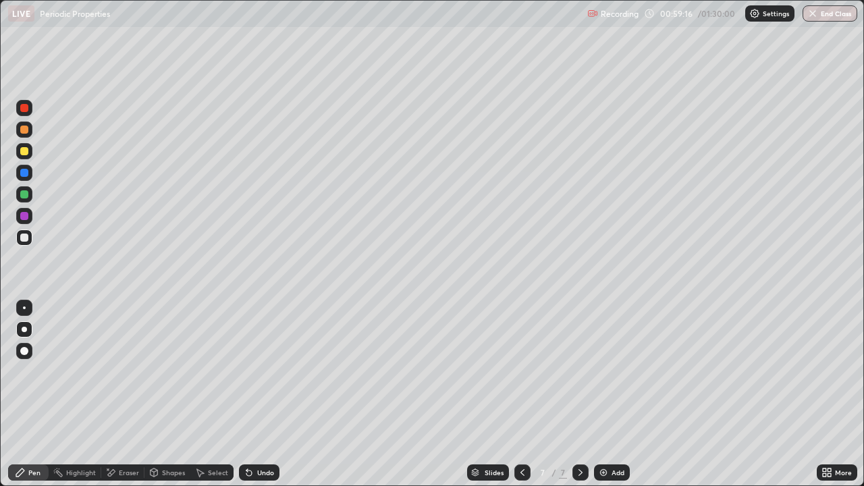
click at [613, 394] on div "Add" at bounding box center [612, 472] width 36 height 16
click at [22, 238] on div at bounding box center [24, 238] width 8 height 8
click at [258, 394] on div "Undo" at bounding box center [265, 472] width 17 height 7
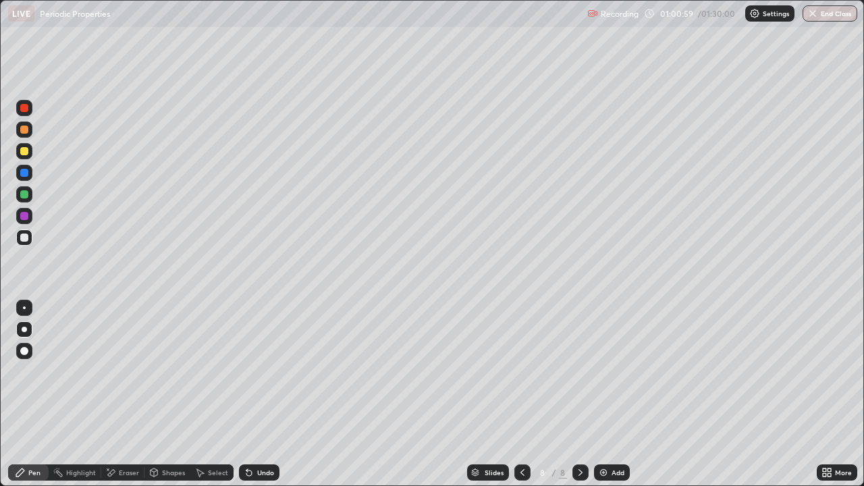
click at [23, 131] on div at bounding box center [24, 130] width 8 height 8
click at [25, 129] on div at bounding box center [24, 130] width 8 height 8
click at [25, 240] on div at bounding box center [24, 238] width 8 height 8
click at [22, 151] on div at bounding box center [24, 151] width 8 height 8
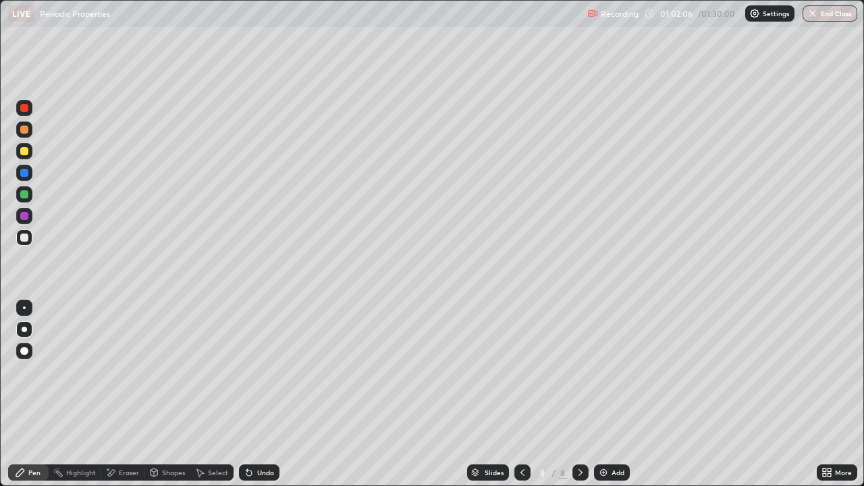
click at [22, 151] on div at bounding box center [24, 151] width 8 height 8
click at [266, 394] on div "Undo" at bounding box center [265, 472] width 17 height 7
click at [21, 236] on div at bounding box center [24, 238] width 8 height 8
click at [611, 394] on div "Add" at bounding box center [617, 472] width 13 height 7
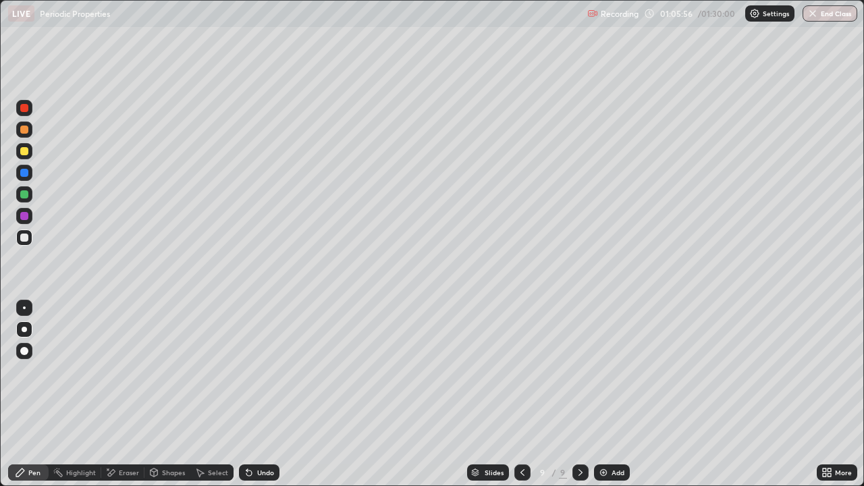
click at [261, 394] on div "Undo" at bounding box center [265, 472] width 17 height 7
click at [261, 394] on div "Undo" at bounding box center [259, 472] width 40 height 16
click at [264, 394] on div "Undo" at bounding box center [259, 472] width 40 height 16
click at [613, 394] on div "Add" at bounding box center [617, 472] width 13 height 7
click at [24, 128] on div at bounding box center [24, 130] width 8 height 8
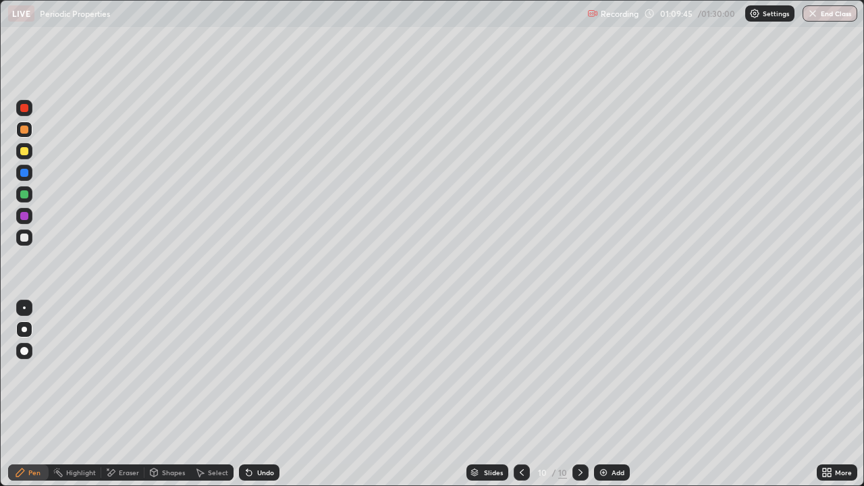
click at [24, 240] on div at bounding box center [24, 238] width 8 height 8
click at [26, 132] on div at bounding box center [24, 130] width 8 height 8
click at [22, 236] on div at bounding box center [24, 238] width 8 height 8
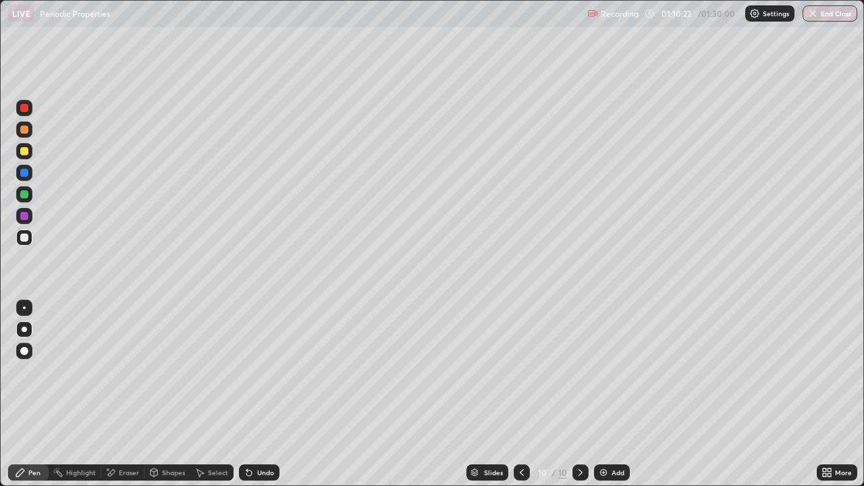
click at [520, 394] on icon at bounding box center [521, 472] width 11 height 11
click at [576, 394] on div at bounding box center [580, 472] width 16 height 16
click at [24, 133] on div at bounding box center [24, 130] width 8 height 8
click at [614, 394] on div "Add" at bounding box center [617, 472] width 13 height 7
click at [26, 241] on div at bounding box center [24, 238] width 8 height 8
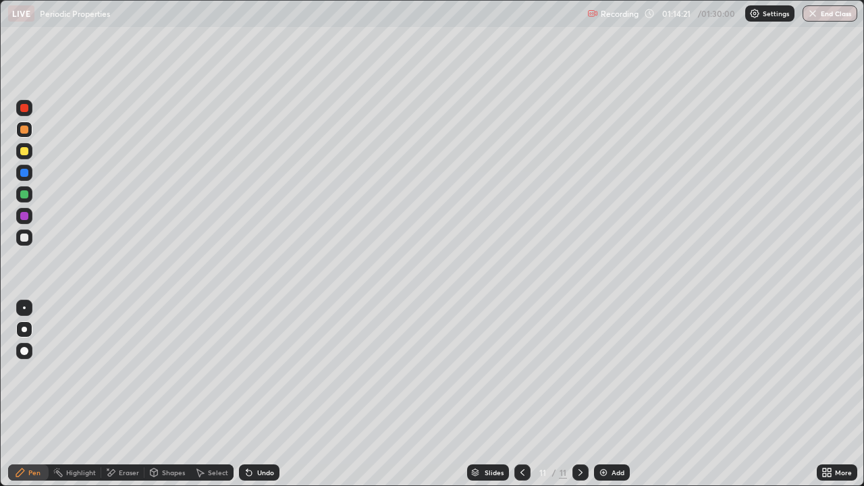
click at [26, 241] on div at bounding box center [24, 238] width 8 height 8
click at [25, 238] on div at bounding box center [24, 238] width 8 height 8
click at [24, 131] on div at bounding box center [24, 130] width 8 height 8
click at [23, 240] on div at bounding box center [24, 238] width 8 height 8
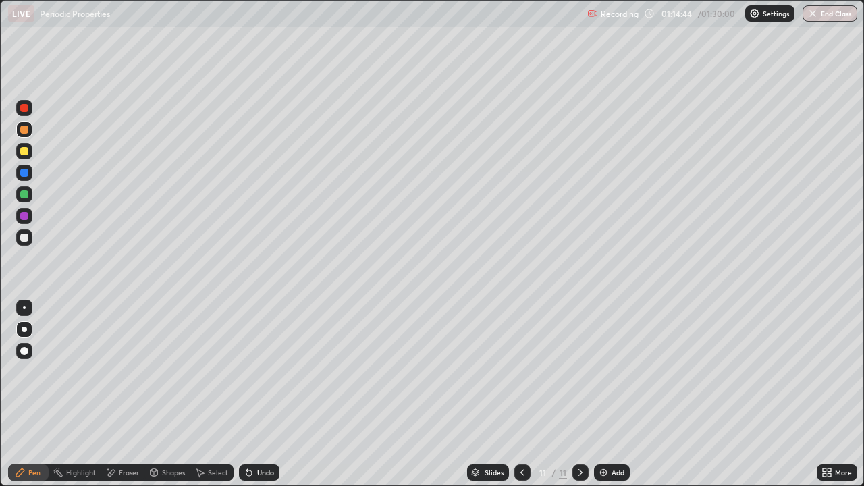
click at [24, 240] on div at bounding box center [24, 238] width 8 height 8
click at [22, 132] on div at bounding box center [24, 130] width 8 height 8
click at [263, 394] on div "Undo" at bounding box center [265, 472] width 17 height 7
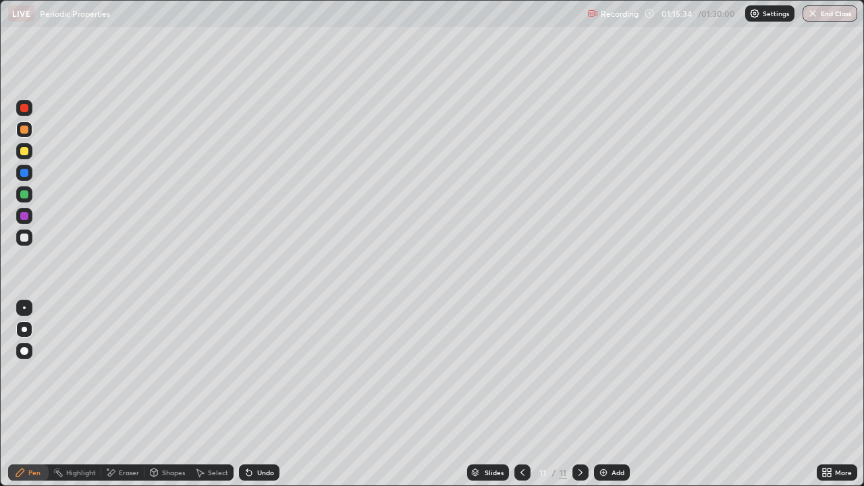
click at [28, 240] on div at bounding box center [24, 237] width 16 height 16
click at [25, 132] on div at bounding box center [24, 130] width 8 height 8
click at [22, 240] on div at bounding box center [24, 238] width 8 height 8
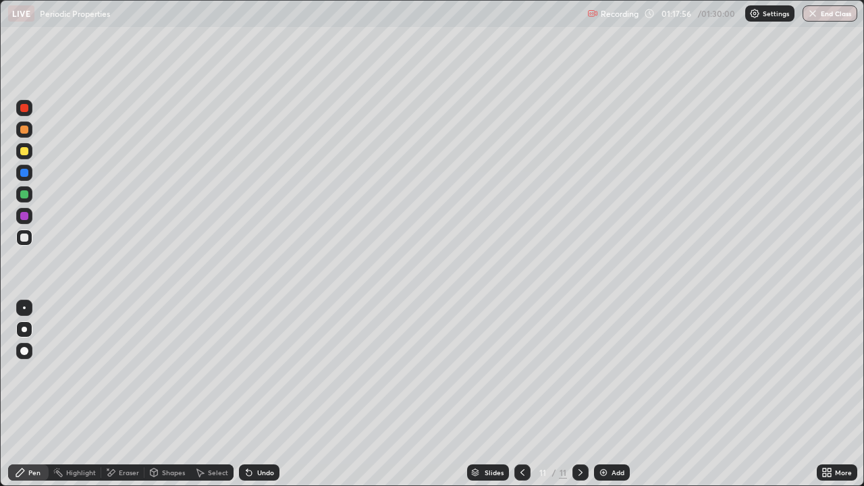
click at [521, 394] on icon at bounding box center [522, 472] width 11 height 11
click at [576, 394] on icon at bounding box center [580, 472] width 11 height 11
click at [519, 394] on icon at bounding box center [522, 472] width 11 height 11
click at [578, 394] on div at bounding box center [580, 472] width 16 height 16
click at [521, 394] on icon at bounding box center [522, 472] width 11 height 11
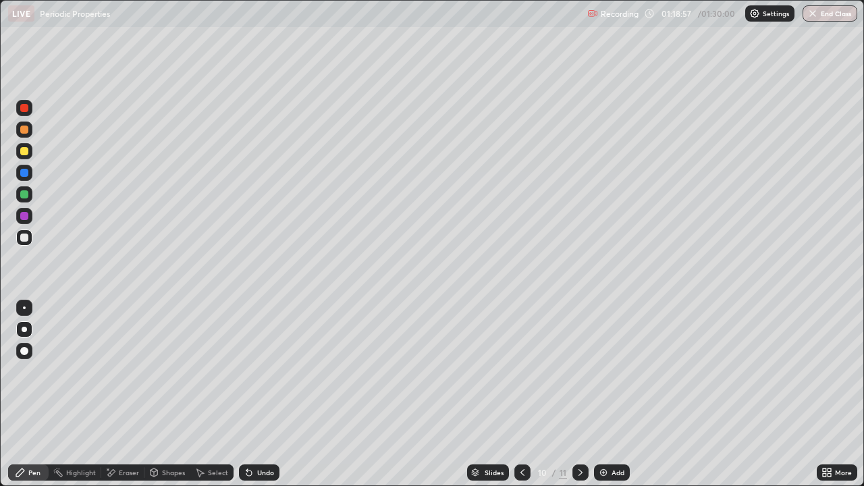
click at [520, 394] on icon at bounding box center [522, 472] width 11 height 11
click at [520, 394] on icon at bounding box center [522, 472] width 4 height 7
click at [521, 394] on icon at bounding box center [522, 472] width 11 height 11
click at [573, 394] on div at bounding box center [580, 472] width 16 height 27
click at [520, 394] on icon at bounding box center [522, 472] width 4 height 7
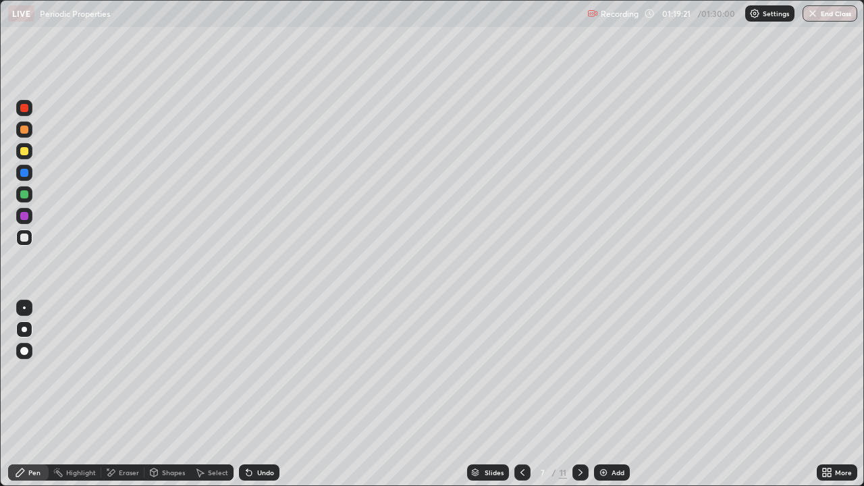
click at [579, 394] on icon at bounding box center [580, 472] width 4 height 7
click at [579, 394] on icon at bounding box center [580, 472] width 11 height 11
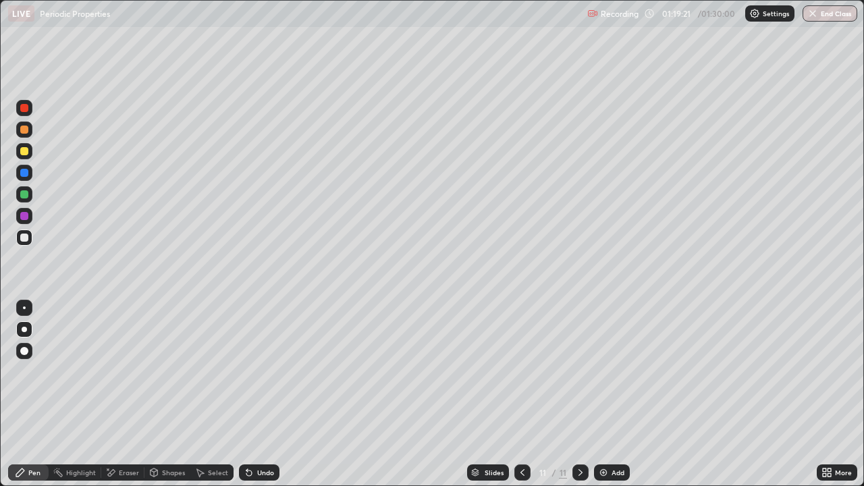
click at [578, 394] on icon at bounding box center [580, 472] width 4 height 7
click at [612, 394] on div "Add" at bounding box center [612, 472] width 36 height 16
click at [24, 153] on div at bounding box center [24, 151] width 8 height 8
click at [27, 149] on div at bounding box center [24, 151] width 8 height 8
click at [22, 240] on div at bounding box center [24, 238] width 8 height 8
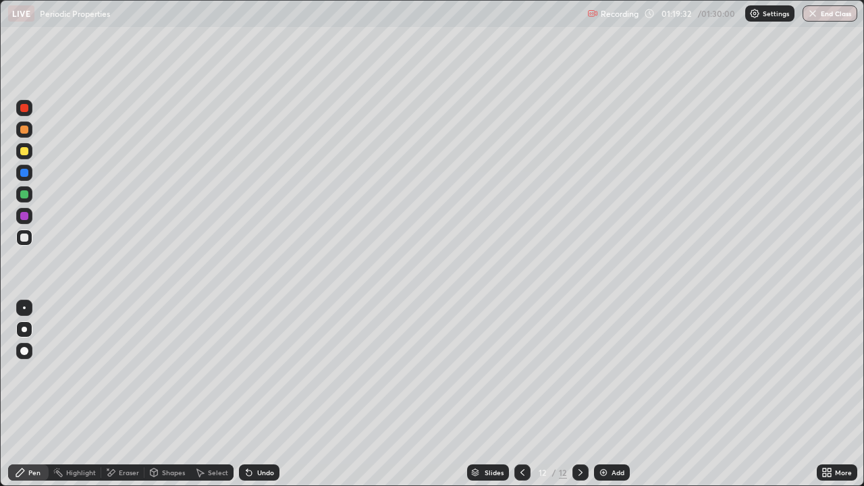
click at [22, 240] on div at bounding box center [24, 238] width 8 height 8
click at [25, 153] on div at bounding box center [24, 151] width 8 height 8
click at [24, 111] on div at bounding box center [24, 108] width 8 height 8
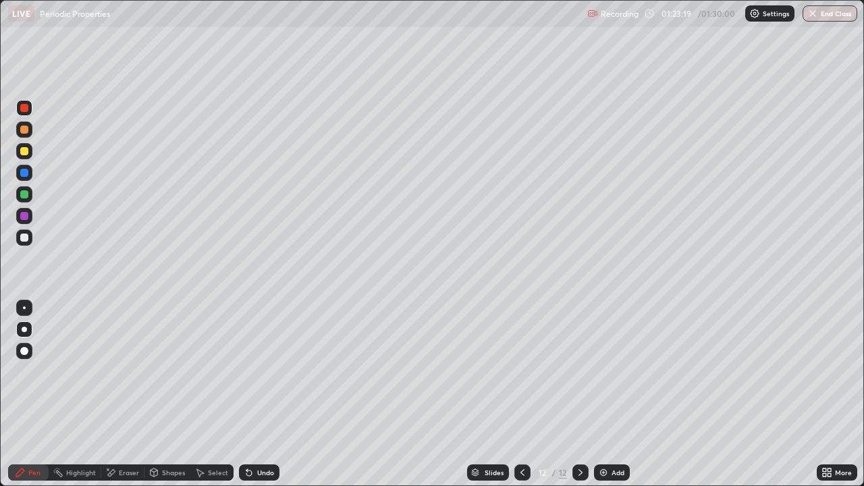
click at [257, 394] on div "Undo" at bounding box center [265, 472] width 17 height 7
click at [23, 108] on div at bounding box center [24, 108] width 8 height 8
click at [25, 237] on div at bounding box center [24, 238] width 8 height 8
click at [21, 238] on div at bounding box center [24, 238] width 8 height 8
click at [831, 14] on button "End Class" at bounding box center [830, 13] width 53 height 16
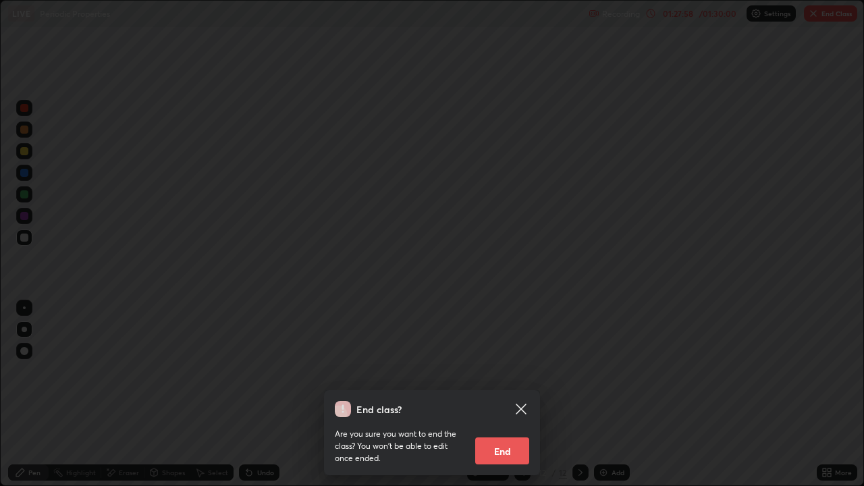
click at [505, 394] on button "End" at bounding box center [502, 450] width 54 height 27
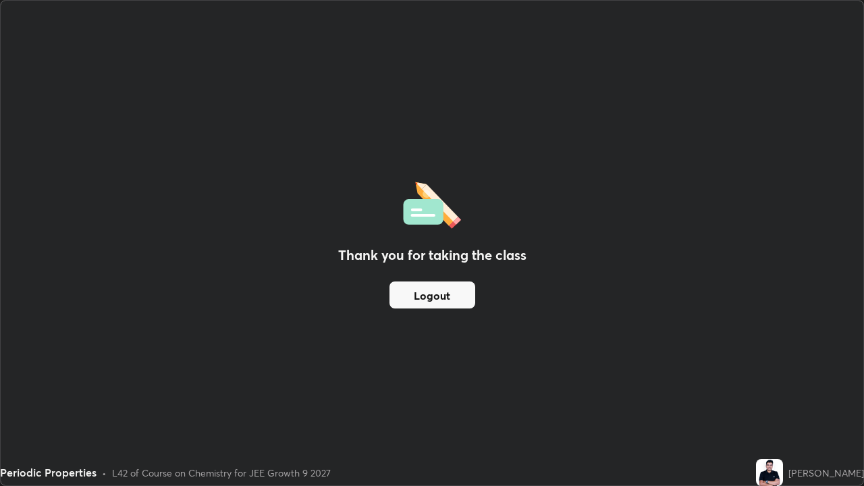
click at [418, 295] on button "Logout" at bounding box center [432, 294] width 86 height 27
click at [434, 294] on button "Logout" at bounding box center [432, 294] width 86 height 27
